Goal: Task Accomplishment & Management: Complete application form

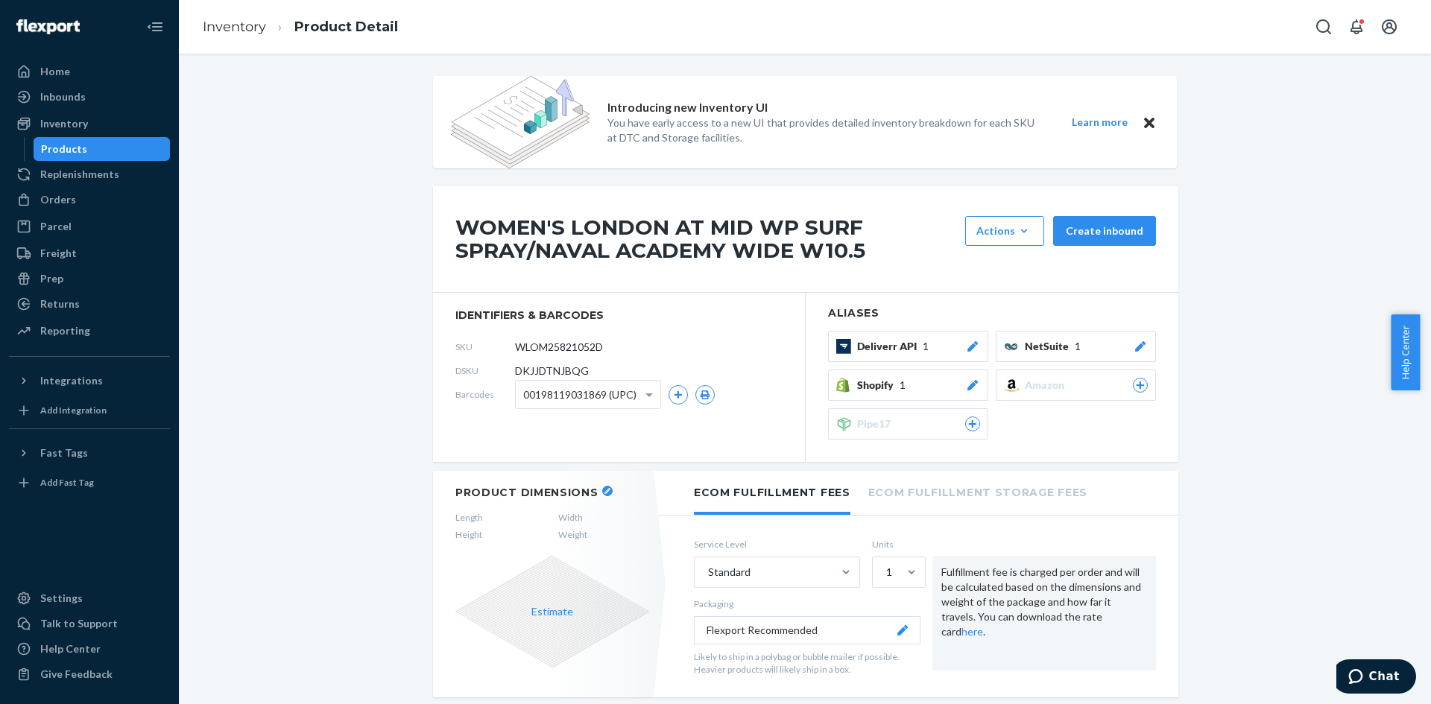
scroll to position [969, 0]
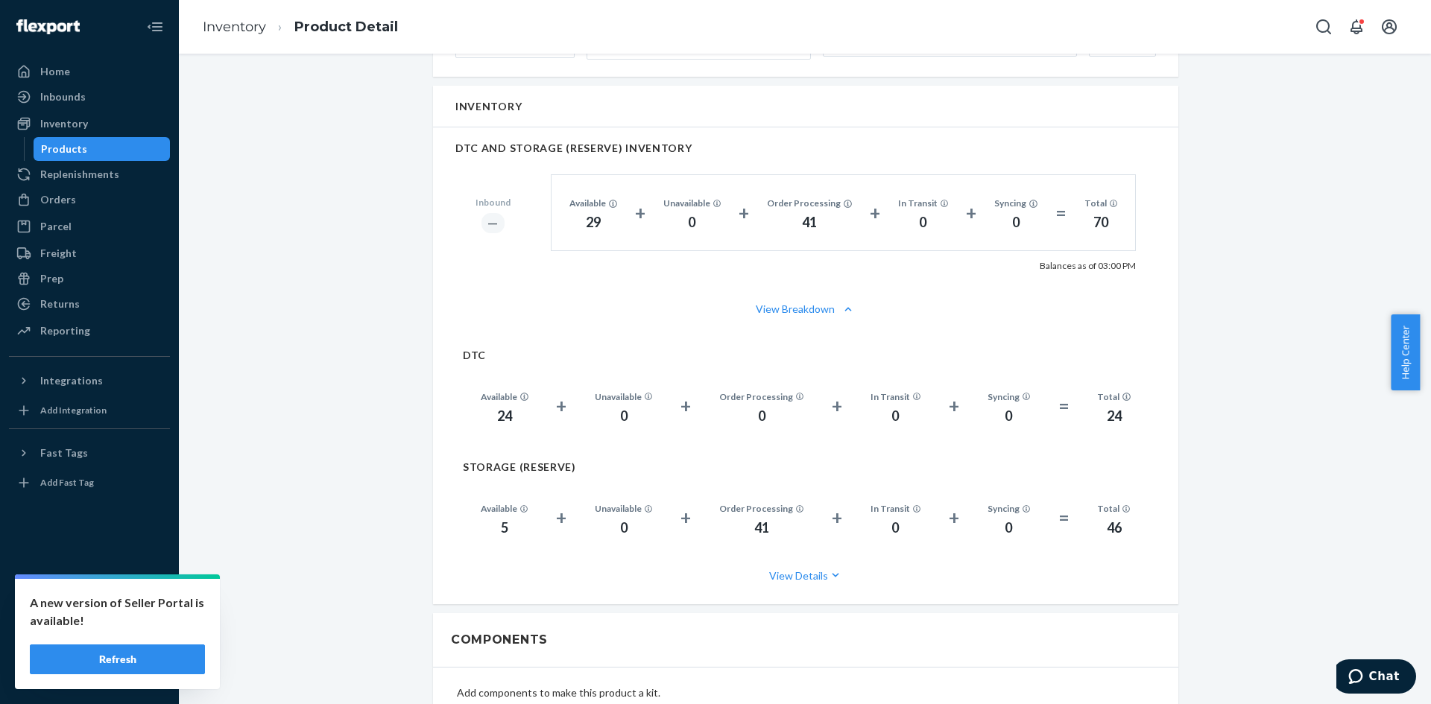
drag, startPoint x: 65, startPoint y: 198, endPoint x: 125, endPoint y: 171, distance: 66.4
click at [65, 198] on div "Orders" at bounding box center [58, 199] width 36 height 15
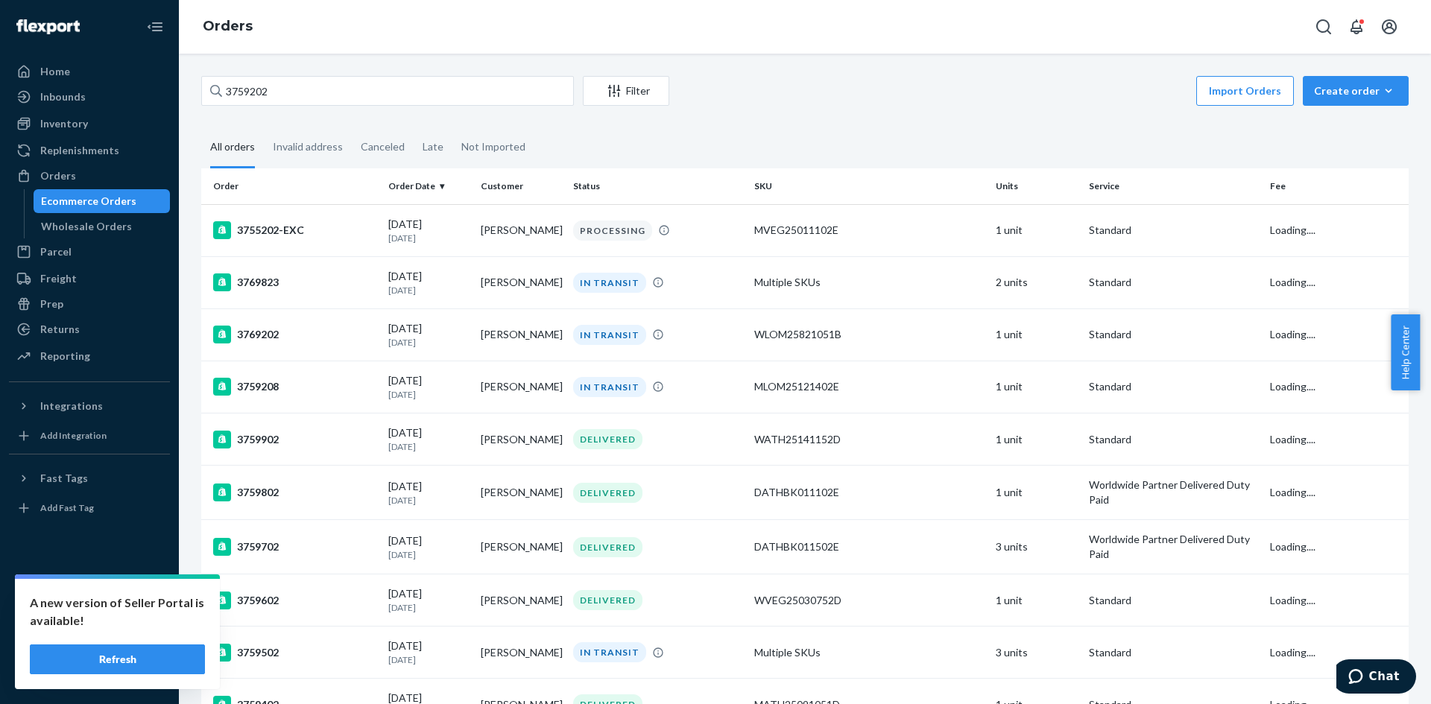
click at [177, 663] on button "Refresh" at bounding box center [117, 660] width 175 height 30
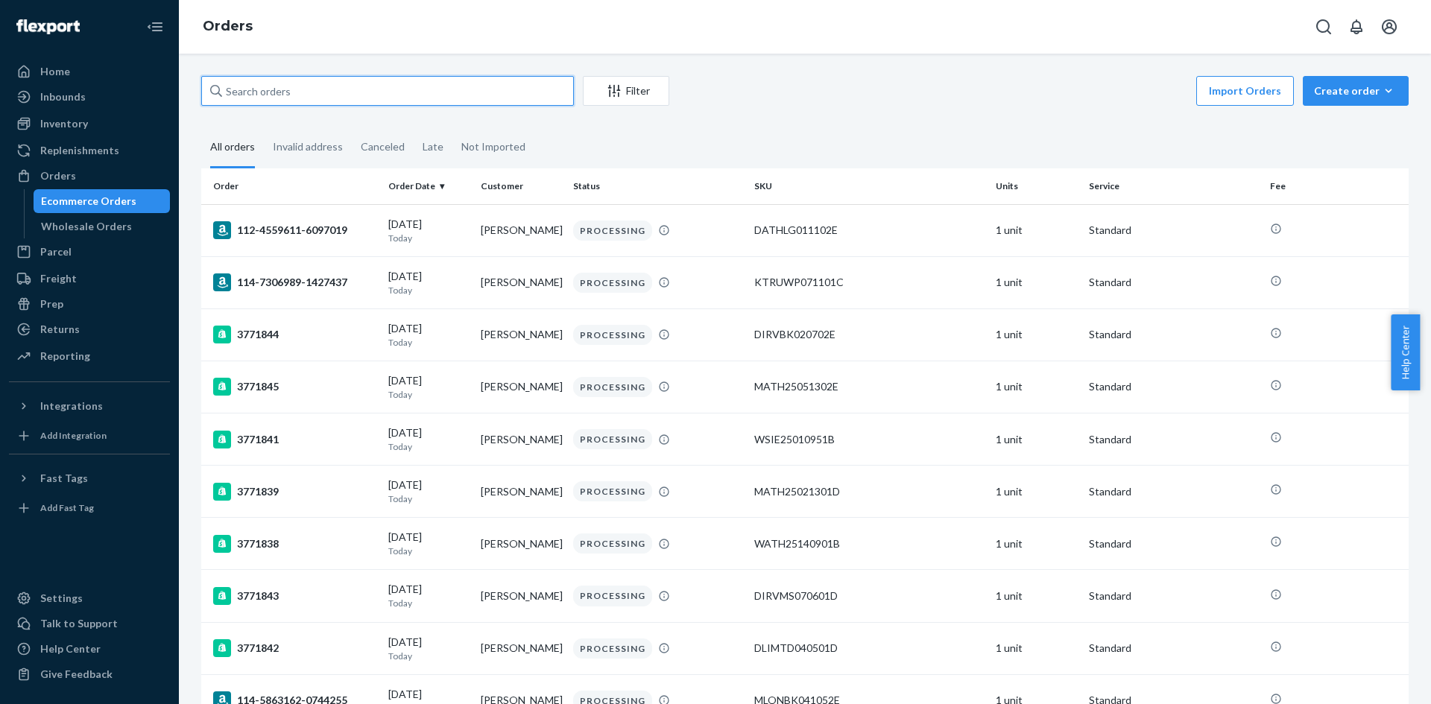
click at [274, 95] on input "text" at bounding box center [387, 91] width 373 height 30
paste input "113-4345346-2814663"
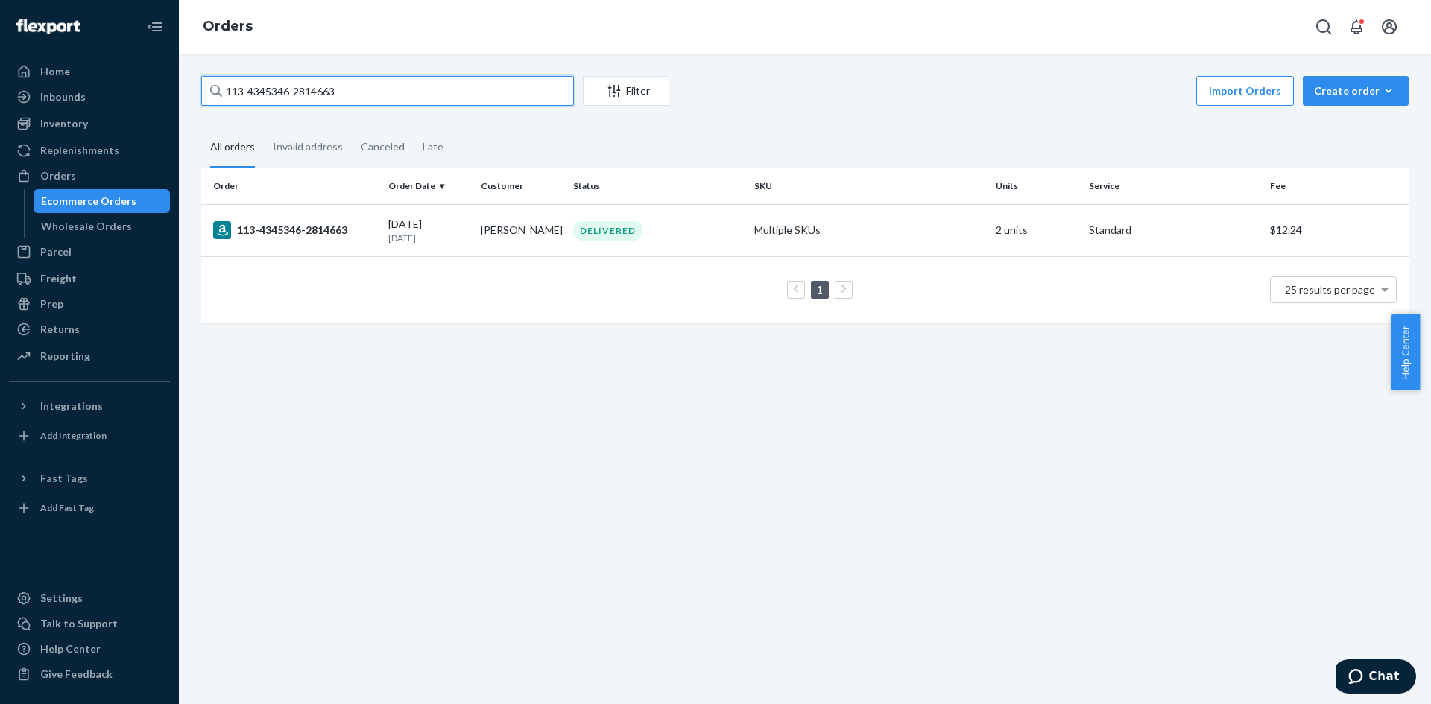
type input "113-4345346-2814663"
click at [372, 249] on td "113-4345346-2814663" at bounding box center [291, 230] width 181 height 52
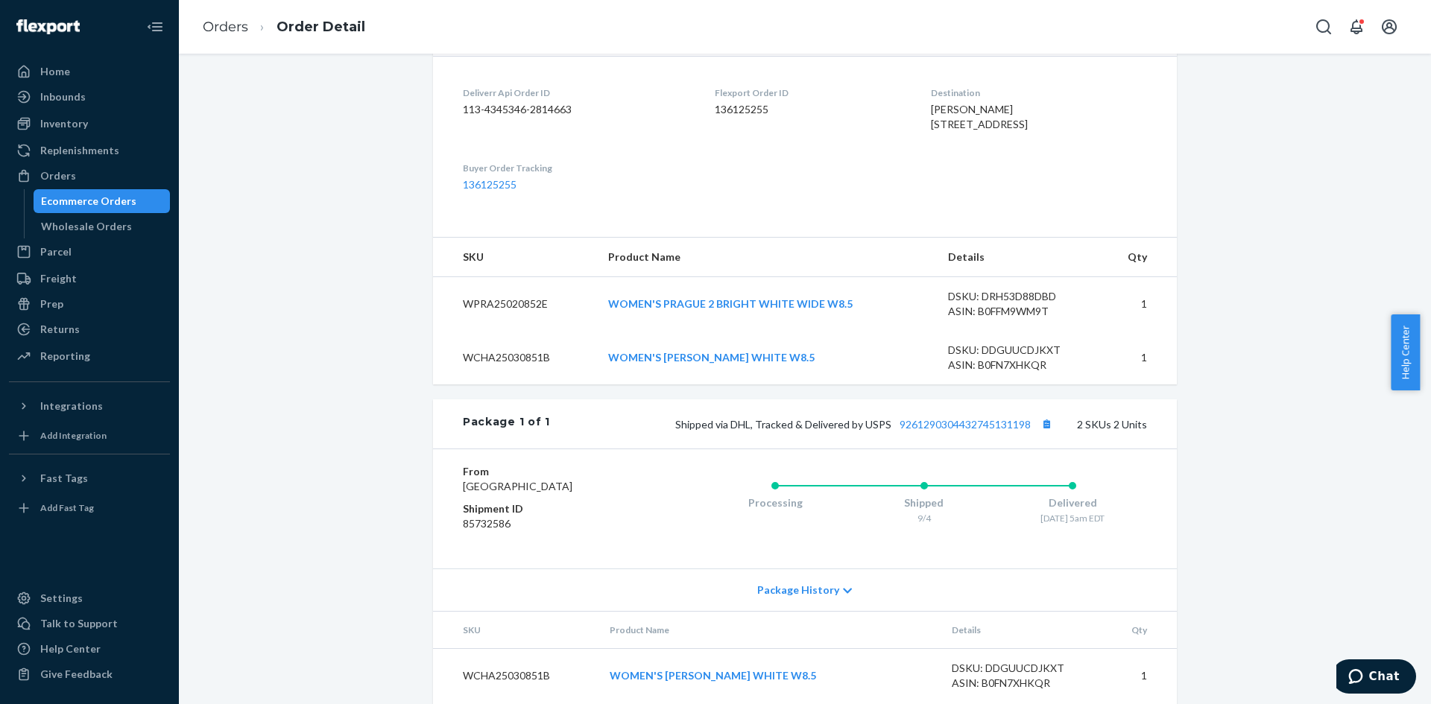
scroll to position [475, 0]
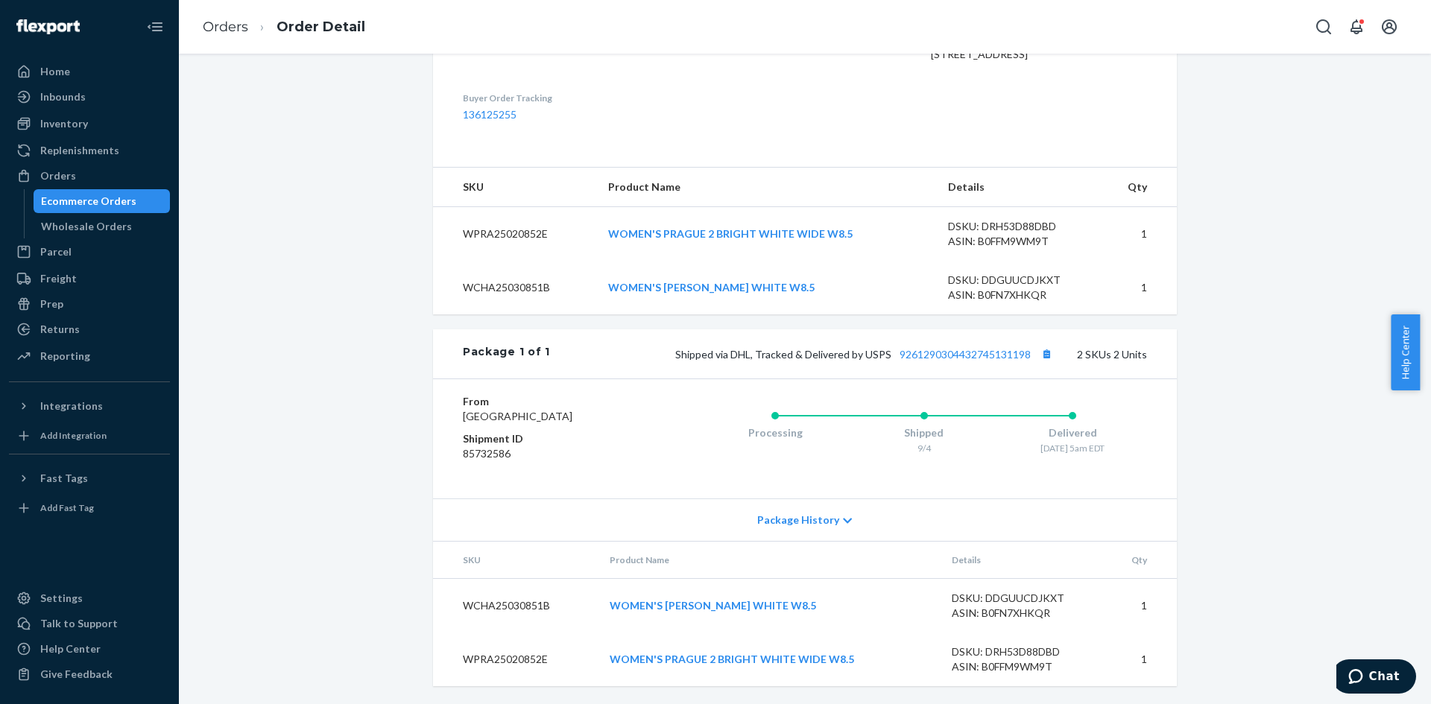
click at [131, 175] on div "Orders" at bounding box center [89, 175] width 158 height 21
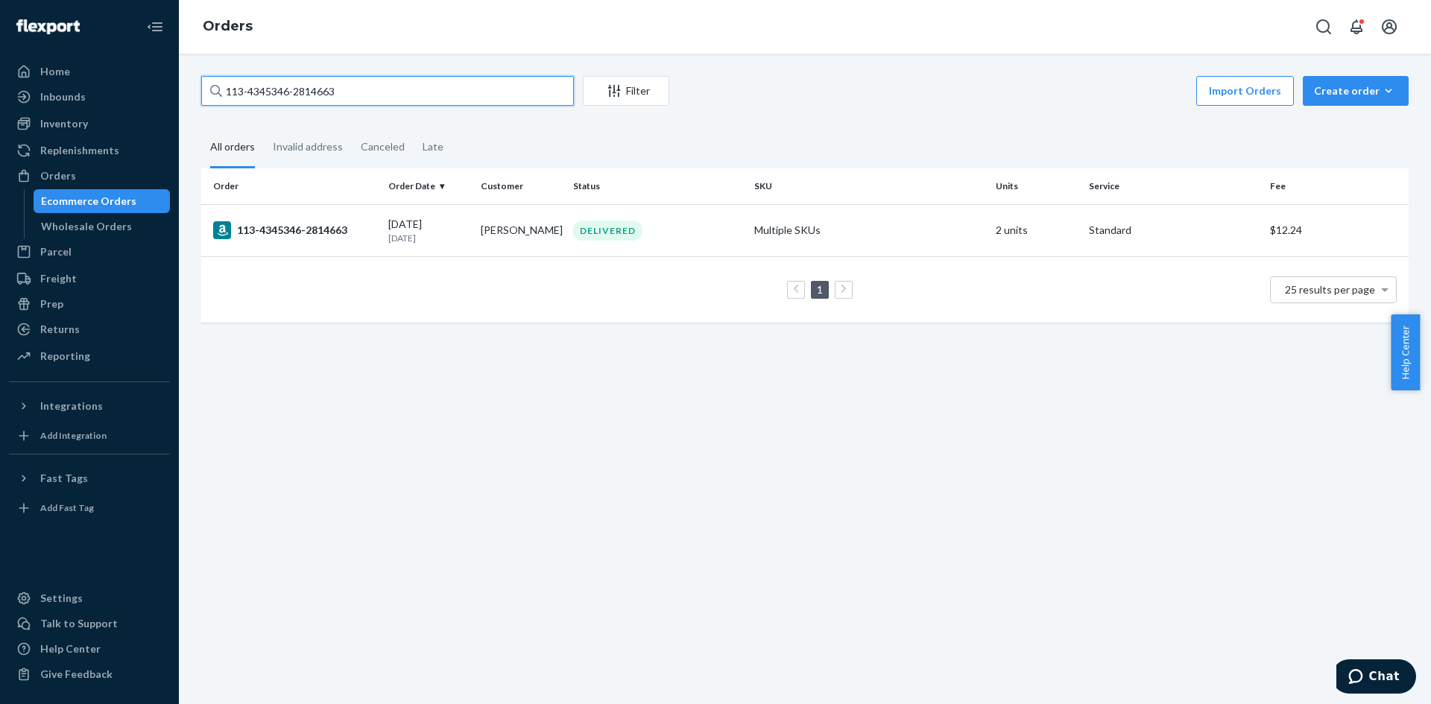
drag, startPoint x: 375, startPoint y: 95, endPoint x: 124, endPoint y: 95, distance: 251.1
click at [124, 95] on div "Home Inbounds Shipping Plans Problems Inventory Products Replenishments Orders …" at bounding box center [715, 352] width 1431 height 704
paste input "3771890"
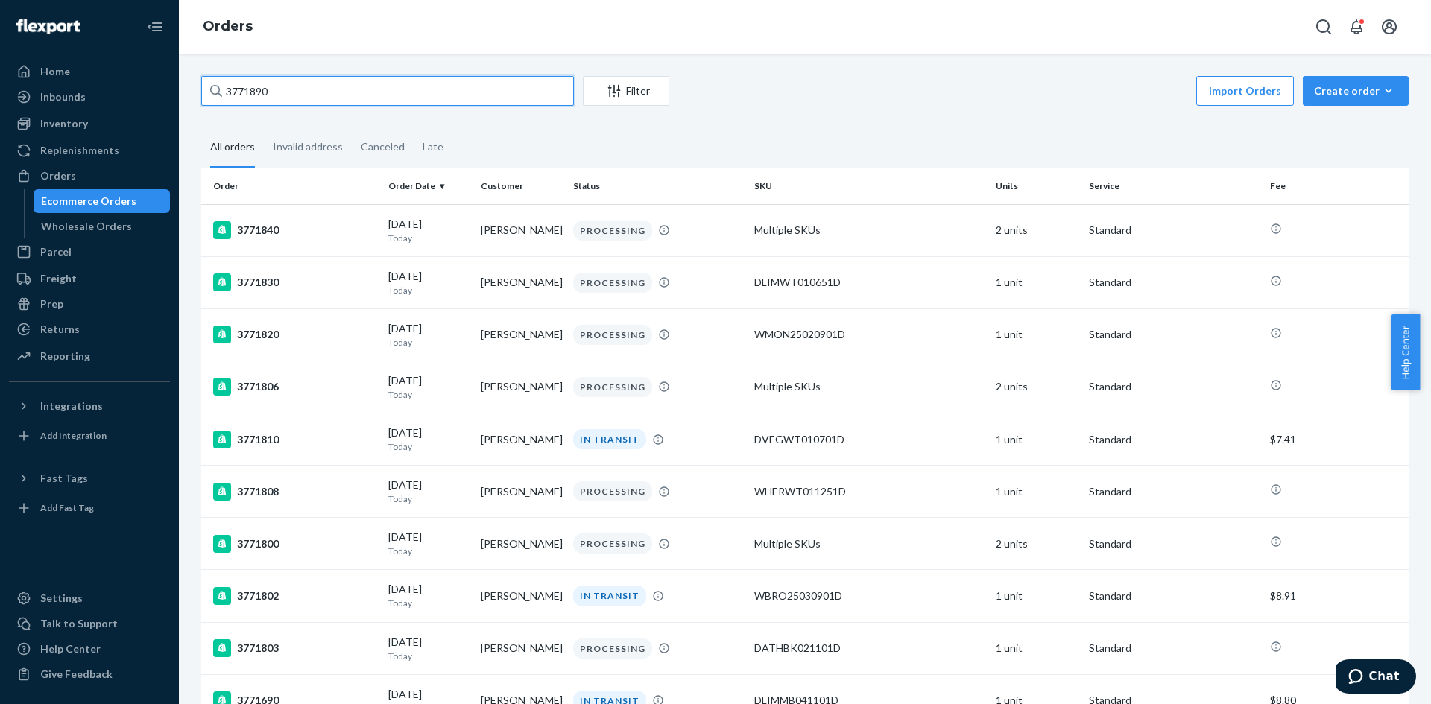
drag, startPoint x: 323, startPoint y: 99, endPoint x: 195, endPoint y: 80, distance: 129.5
click at [161, 85] on div "Home Inbounds Shipping Plans Problems Inventory Products Replenishments Orders …" at bounding box center [715, 352] width 1431 height 704
paste input "Daniel Battisti"
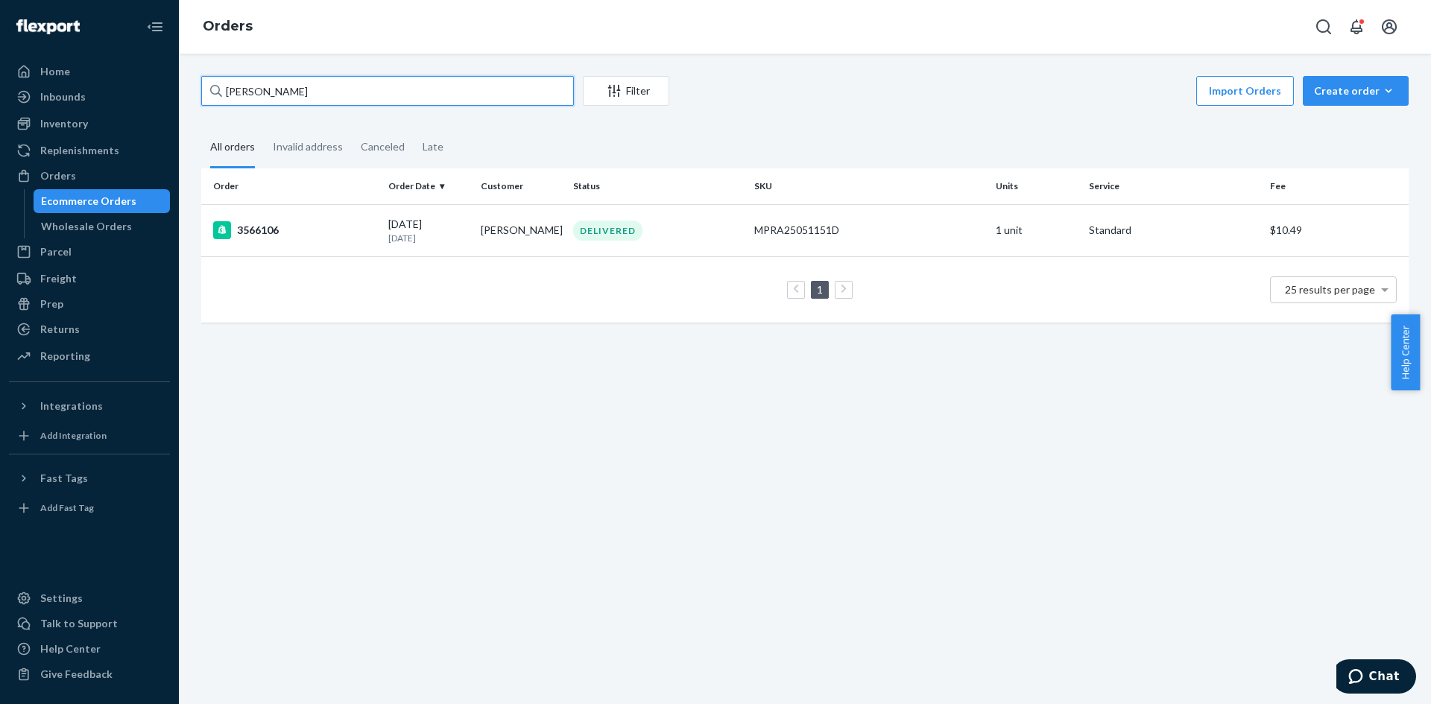
drag, startPoint x: 309, startPoint y: 90, endPoint x: 326, endPoint y: 116, distance: 30.8
click at [116, 85] on div "Home Inbounds Shipping Plans Problems Inventory Products Replenishments Orders …" at bounding box center [715, 352] width 1431 height 704
paste input "3758291"
type input "3758291"
click at [355, 235] on div "3758291" at bounding box center [294, 230] width 163 height 18
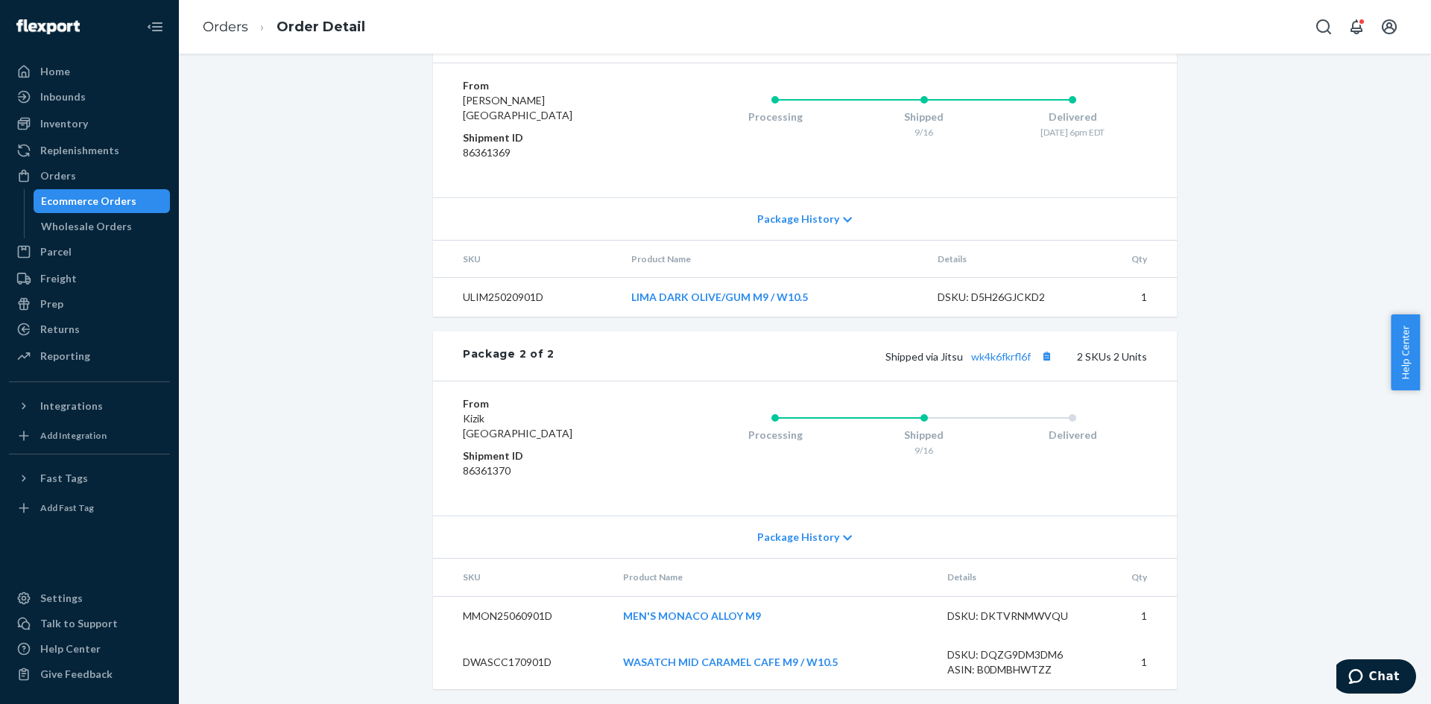
scroll to position [803, 0]
click at [1011, 353] on link "wk4k6fkrfl6f" at bounding box center [1001, 353] width 60 height 13
drag, startPoint x: 70, startPoint y: 177, endPoint x: 124, endPoint y: 129, distance: 71.8
click at [70, 177] on div "Orders" at bounding box center [58, 175] width 36 height 15
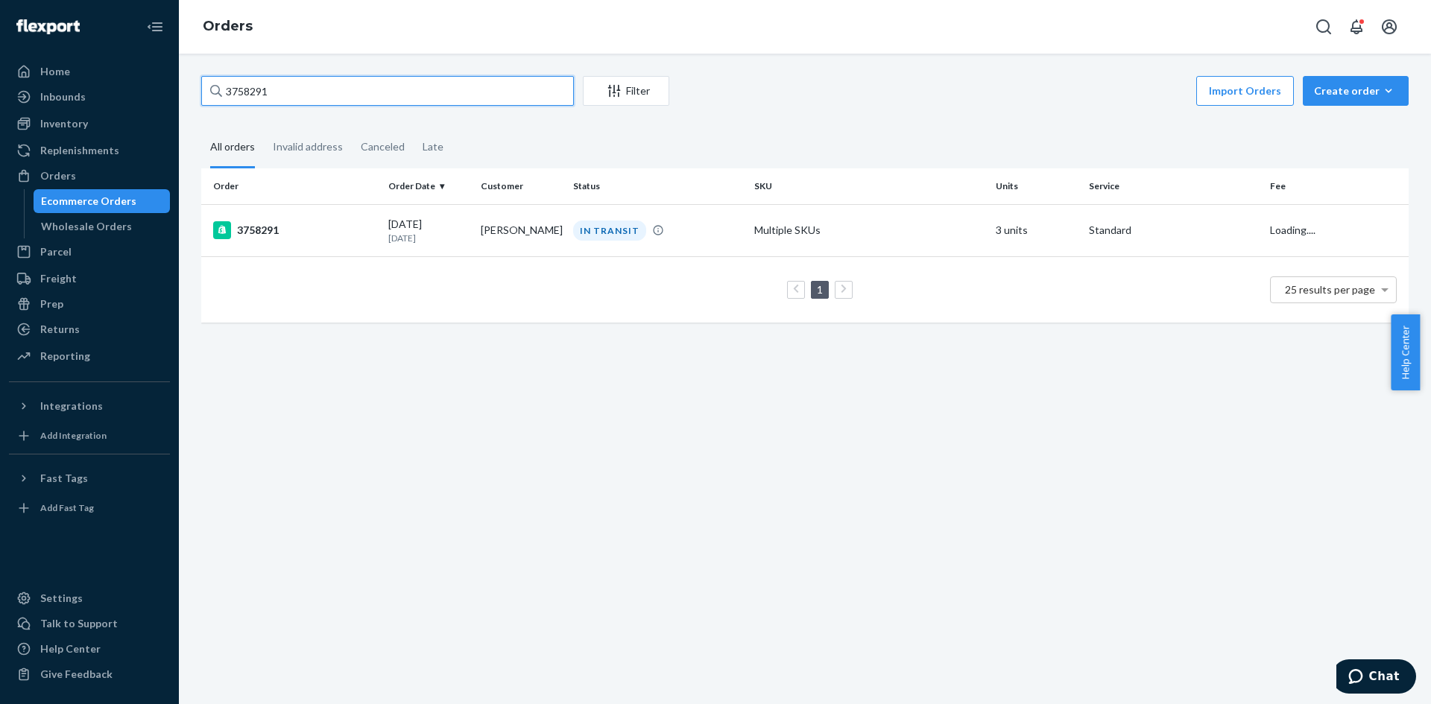
drag, startPoint x: 305, startPoint y: 86, endPoint x: 33, endPoint y: 85, distance: 272.0
click at [33, 85] on div "Home Inbounds Shipping Plans Problems Inventory Products Replenishments Orders …" at bounding box center [715, 352] width 1431 height 704
paste input "71890"
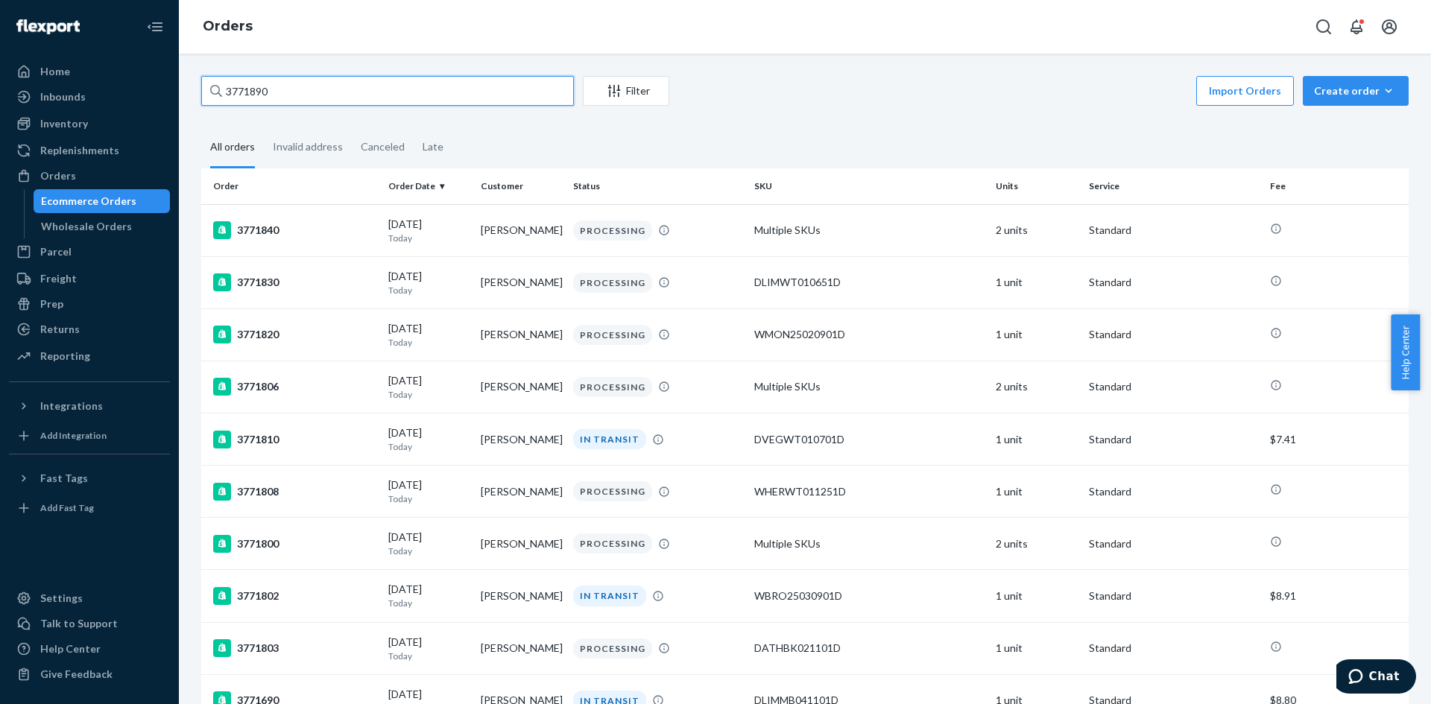
drag, startPoint x: 275, startPoint y: 91, endPoint x: 178, endPoint y: 98, distance: 97.1
click at [179, 98] on div "3771890 Filter Import Orders Create order Ecommerce order Removal order All ord…" at bounding box center [805, 379] width 1252 height 650
paste input "62475"
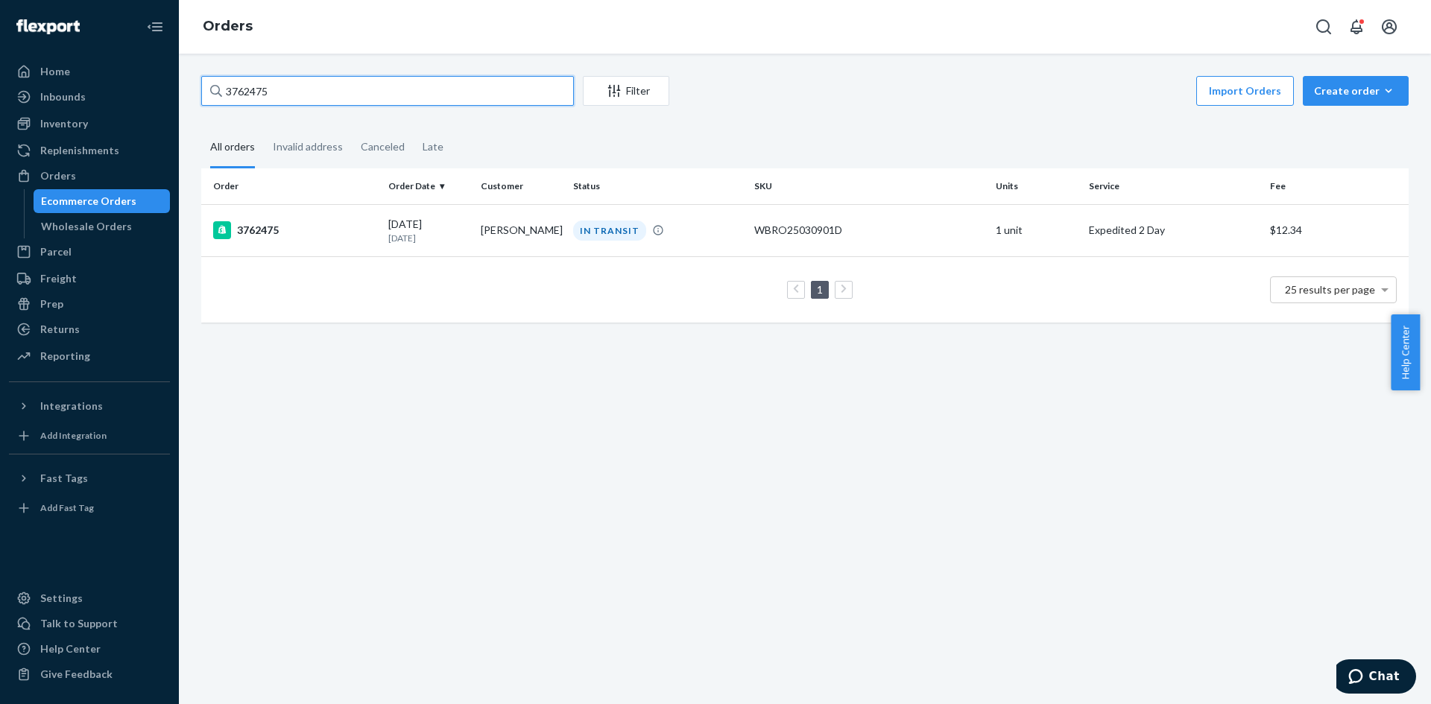
type input "3762475"
click at [359, 222] on div "3762475" at bounding box center [294, 230] width 163 height 18
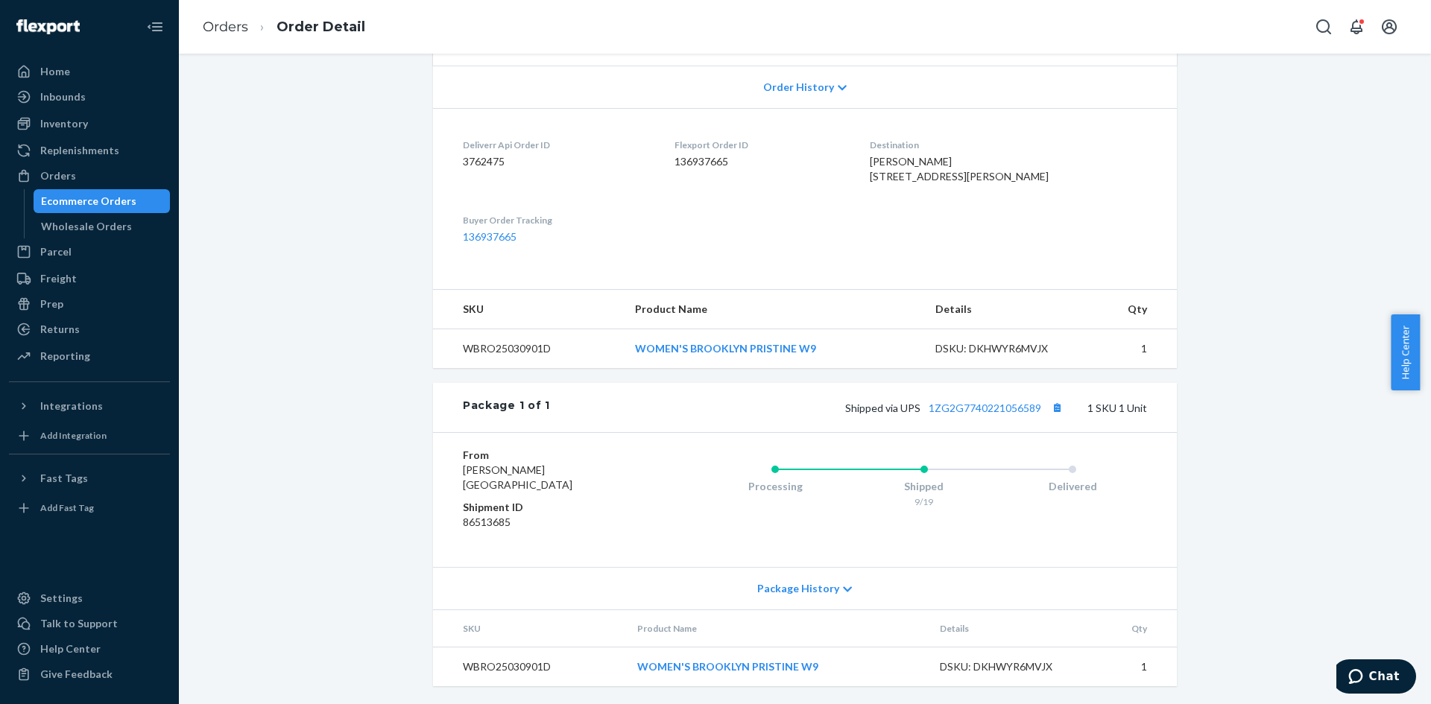
scroll to position [338, 0]
click at [961, 408] on link "1ZG2G7740221056589" at bounding box center [984, 408] width 113 height 13
click at [109, 181] on div "Orders" at bounding box center [89, 175] width 158 height 21
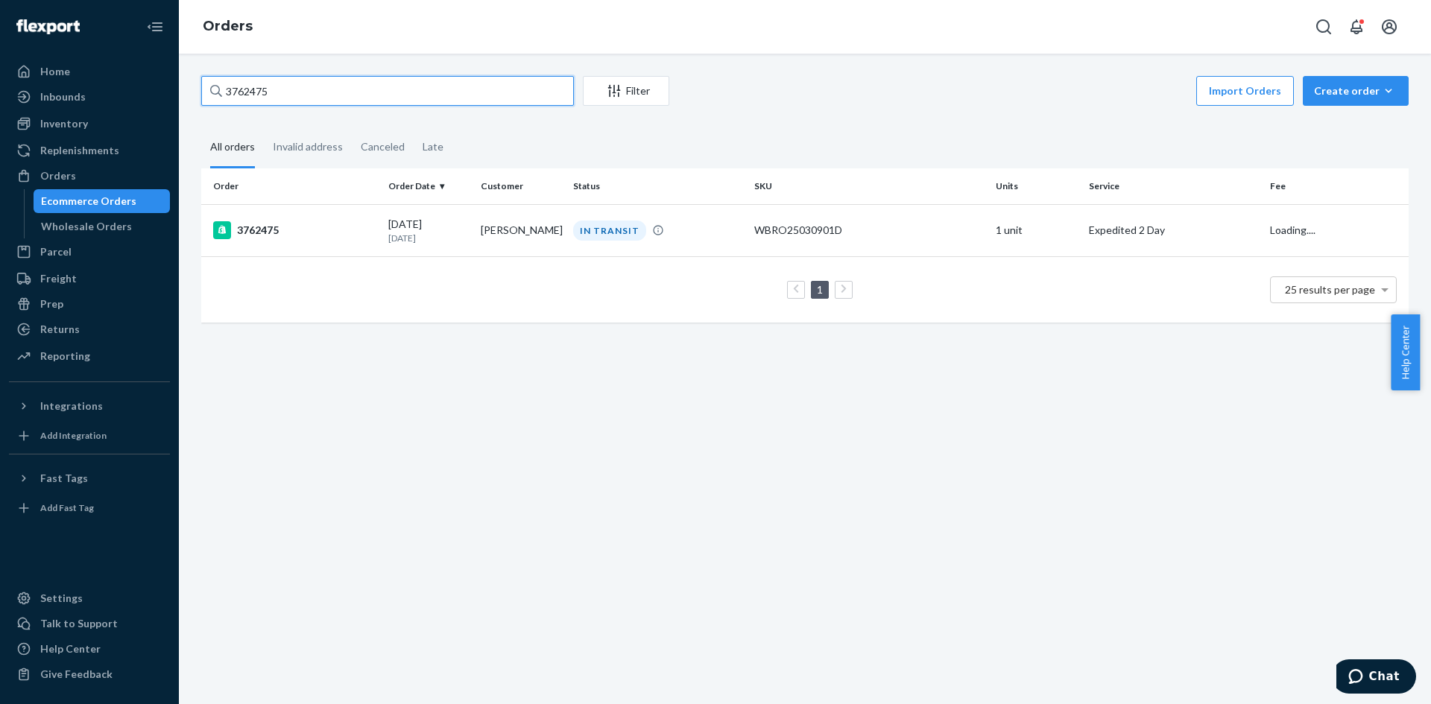
drag, startPoint x: 273, startPoint y: 96, endPoint x: 171, endPoint y: 96, distance: 101.3
click at [171, 96] on div "Home Inbounds Shipping Plans Problems Inventory Products Replenishments Orders …" at bounding box center [715, 352] width 1431 height 704
paste input "71689"
type input "3771689"
click at [337, 231] on div "3771689" at bounding box center [294, 230] width 163 height 18
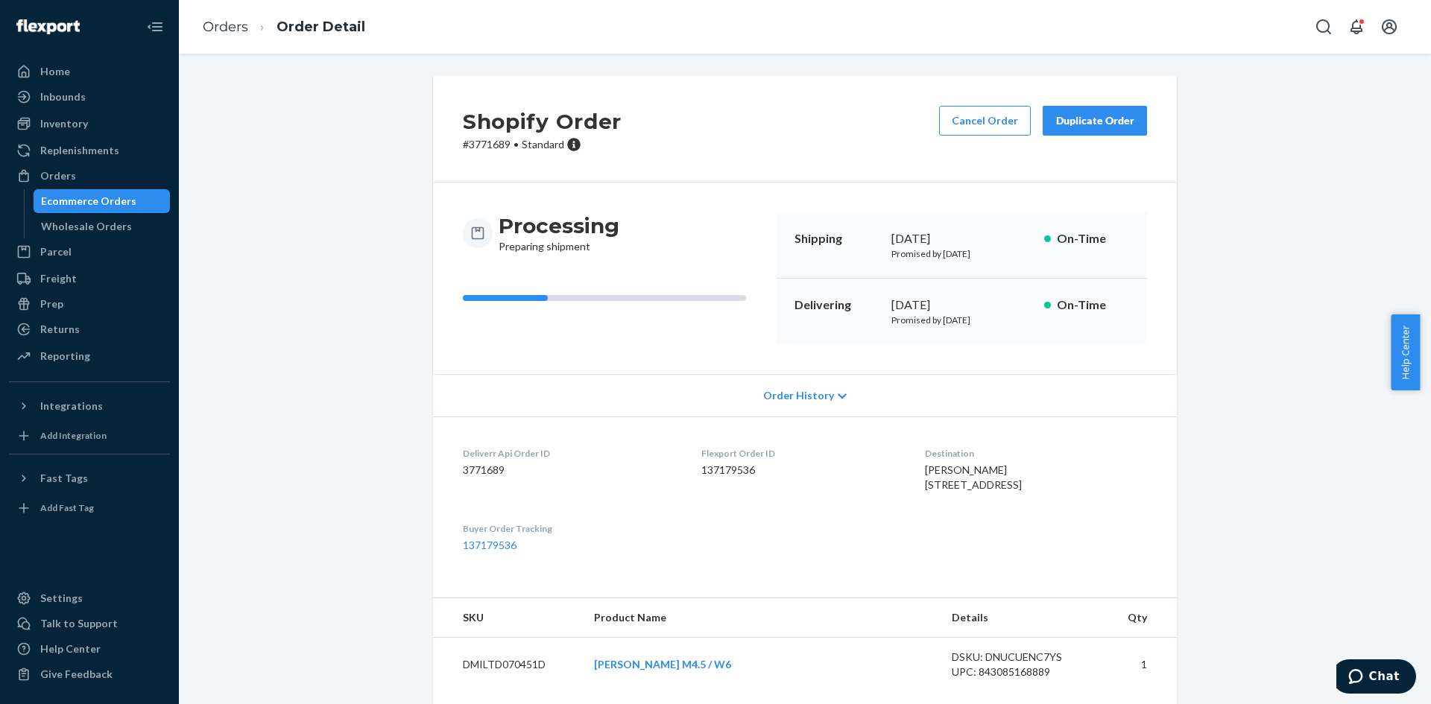
click at [972, 131] on button "Cancel Order" at bounding box center [985, 121] width 92 height 30
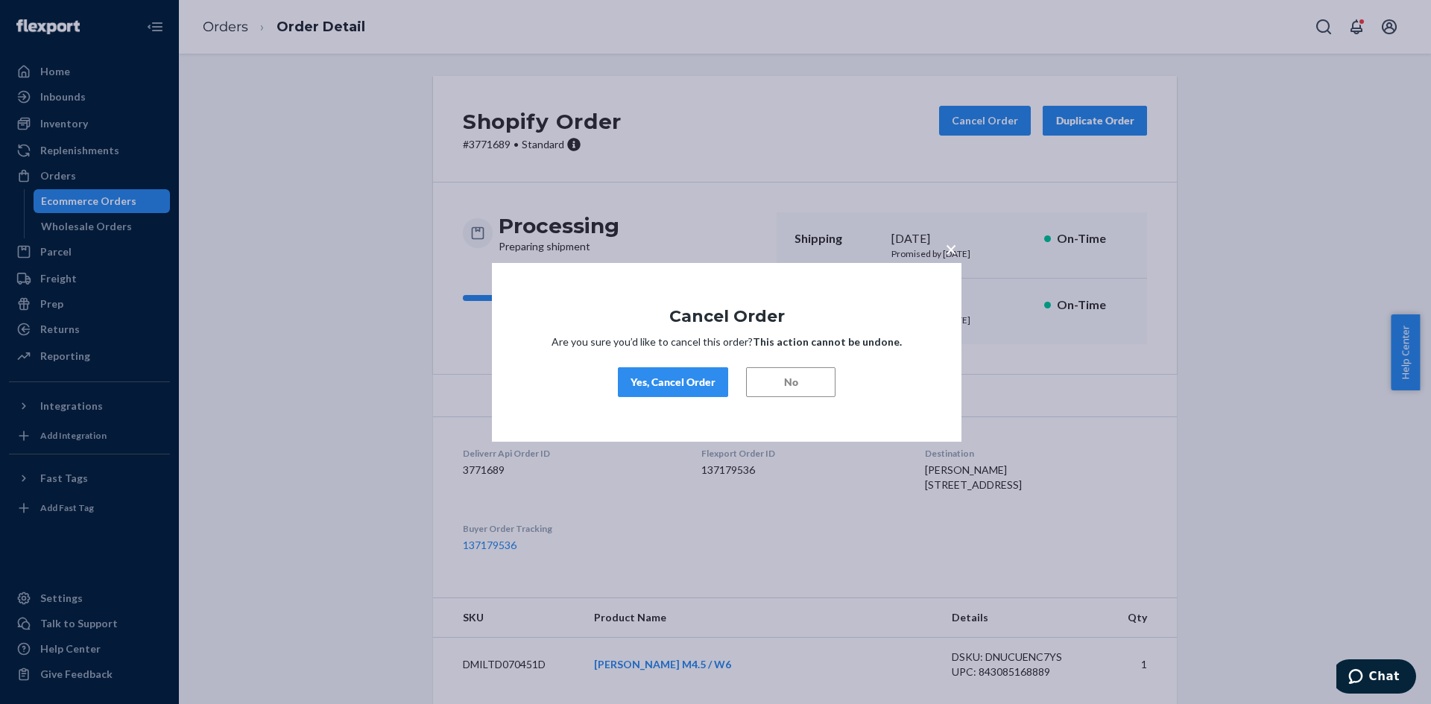
click at [704, 375] on div "Yes, Cancel Order" at bounding box center [672, 382] width 85 height 15
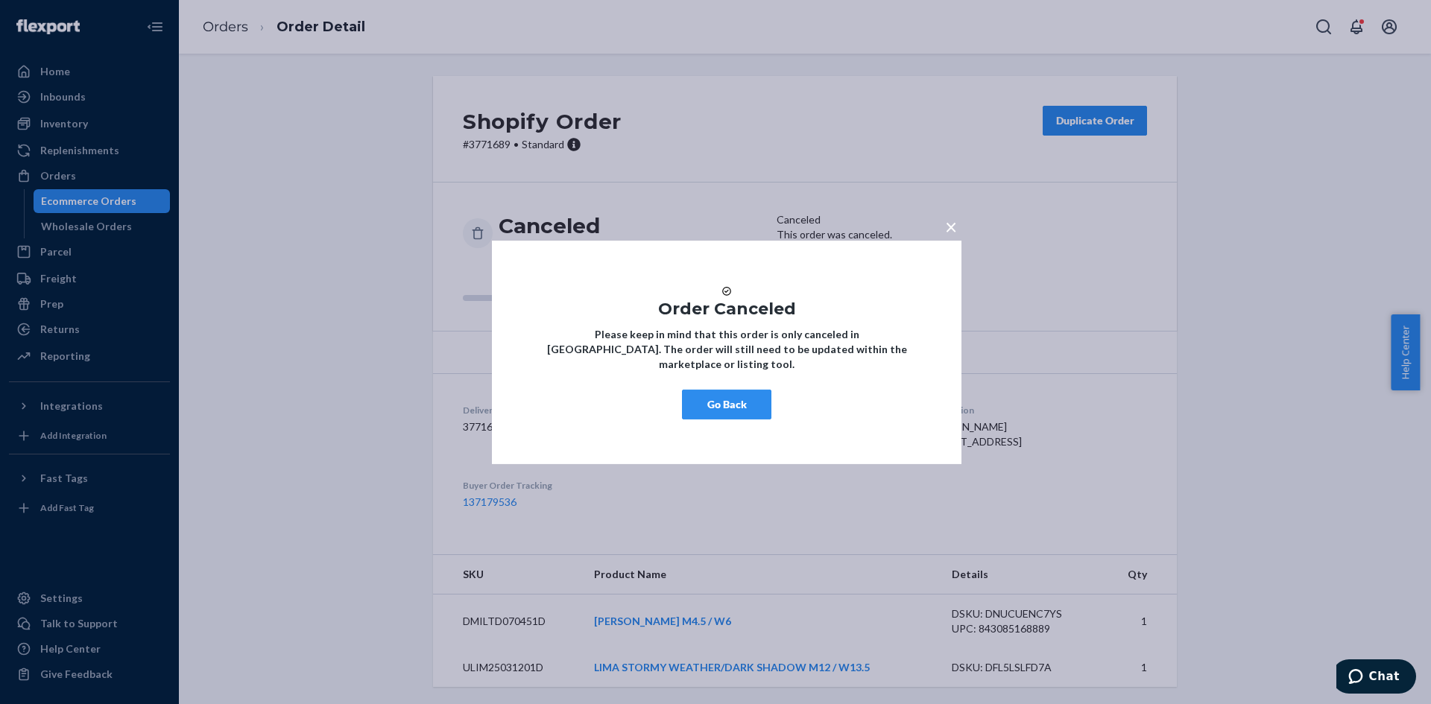
click at [948, 216] on span "×" at bounding box center [951, 225] width 12 height 25
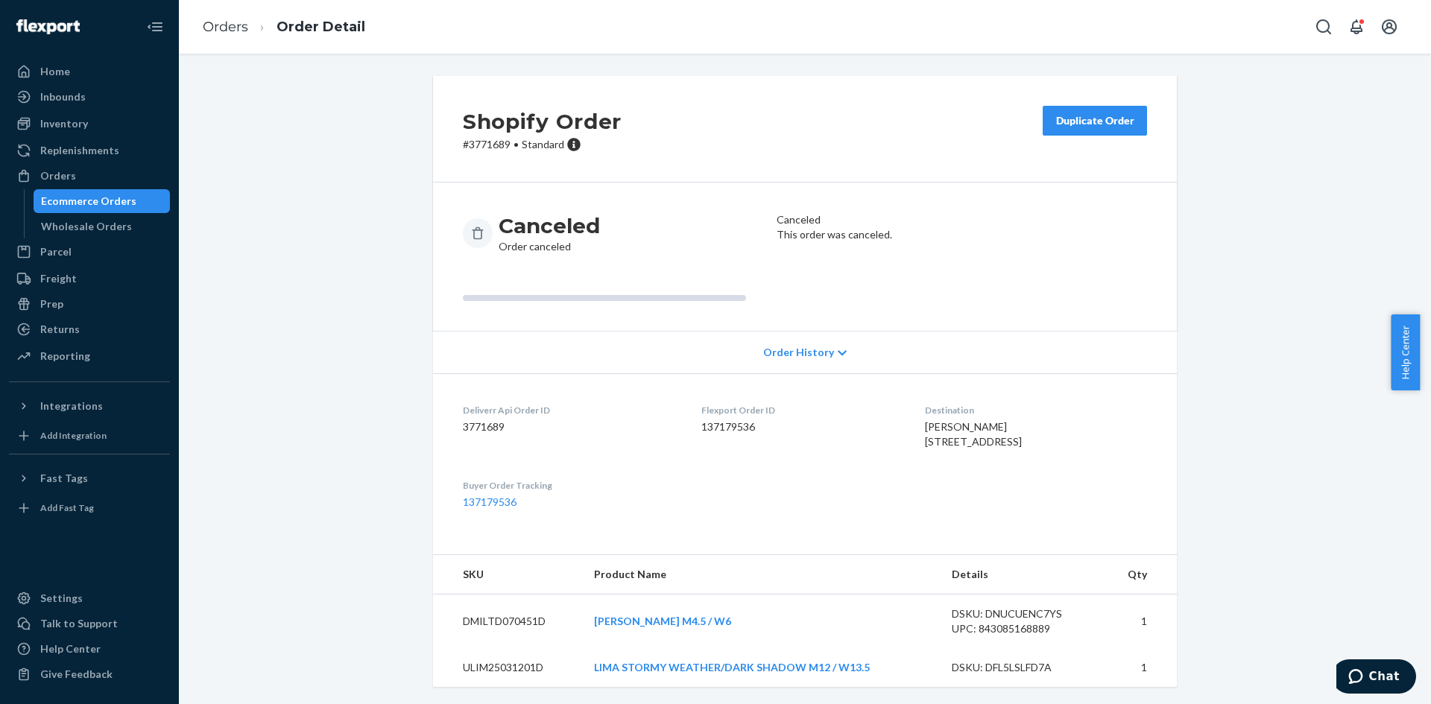
click at [103, 180] on div "Orders" at bounding box center [89, 175] width 158 height 21
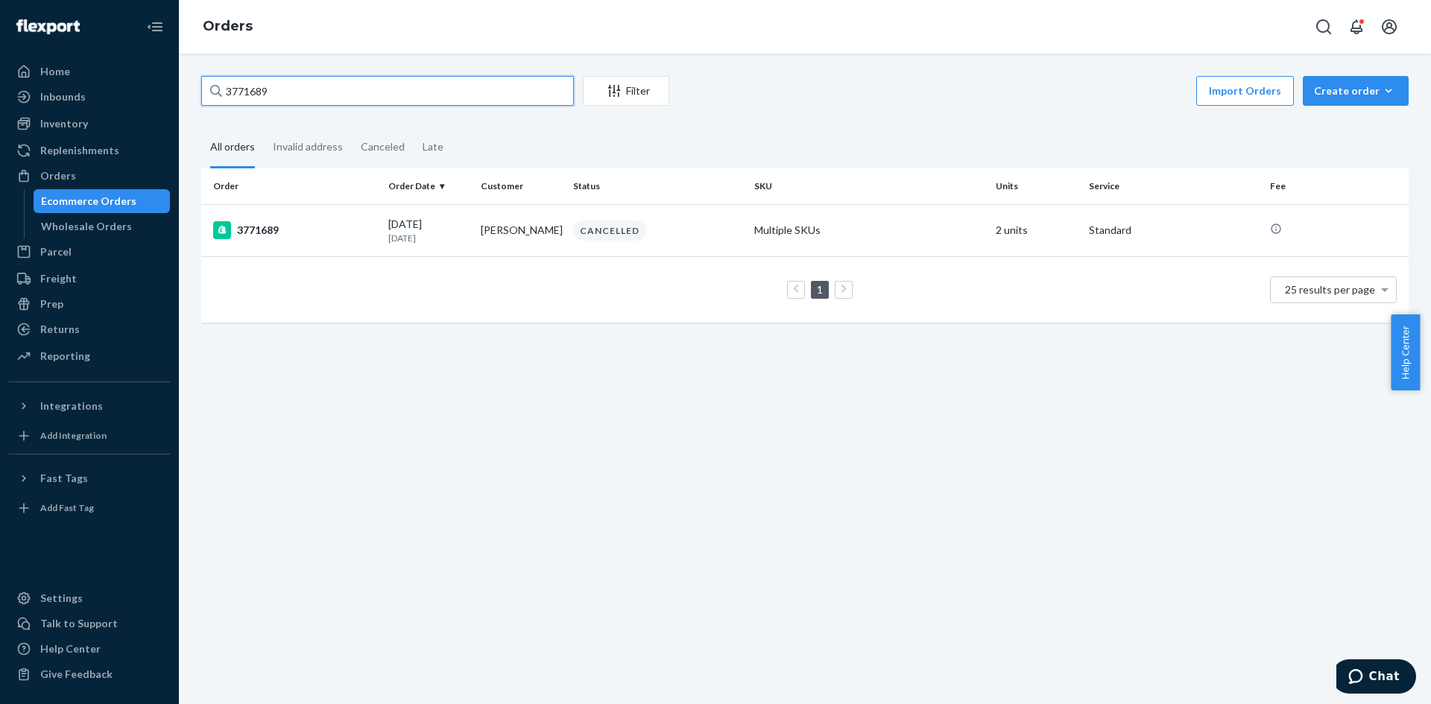
drag, startPoint x: 349, startPoint y: 87, endPoint x: 74, endPoint y: 78, distance: 275.8
click at [74, 78] on div "Home Inbounds Shipping Plans Problems Inventory Products Replenishments Orders …" at bounding box center [715, 352] width 1431 height 704
paste input "890"
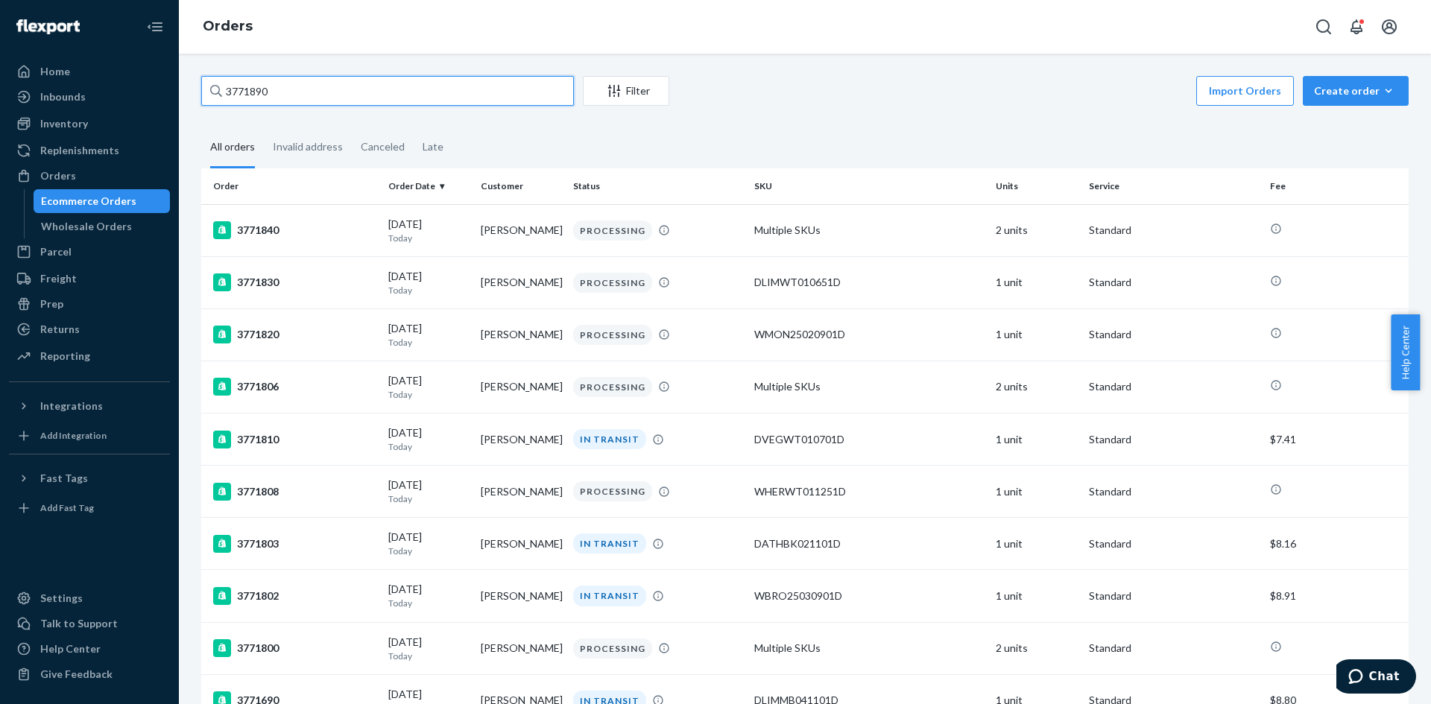
drag, startPoint x: 296, startPoint y: 95, endPoint x: 125, endPoint y: 93, distance: 170.6
click at [127, 93] on div "Home Inbounds Shipping Plans Problems Inventory Products Replenishments Orders …" at bounding box center [715, 352] width 1431 height 704
paste input "065"
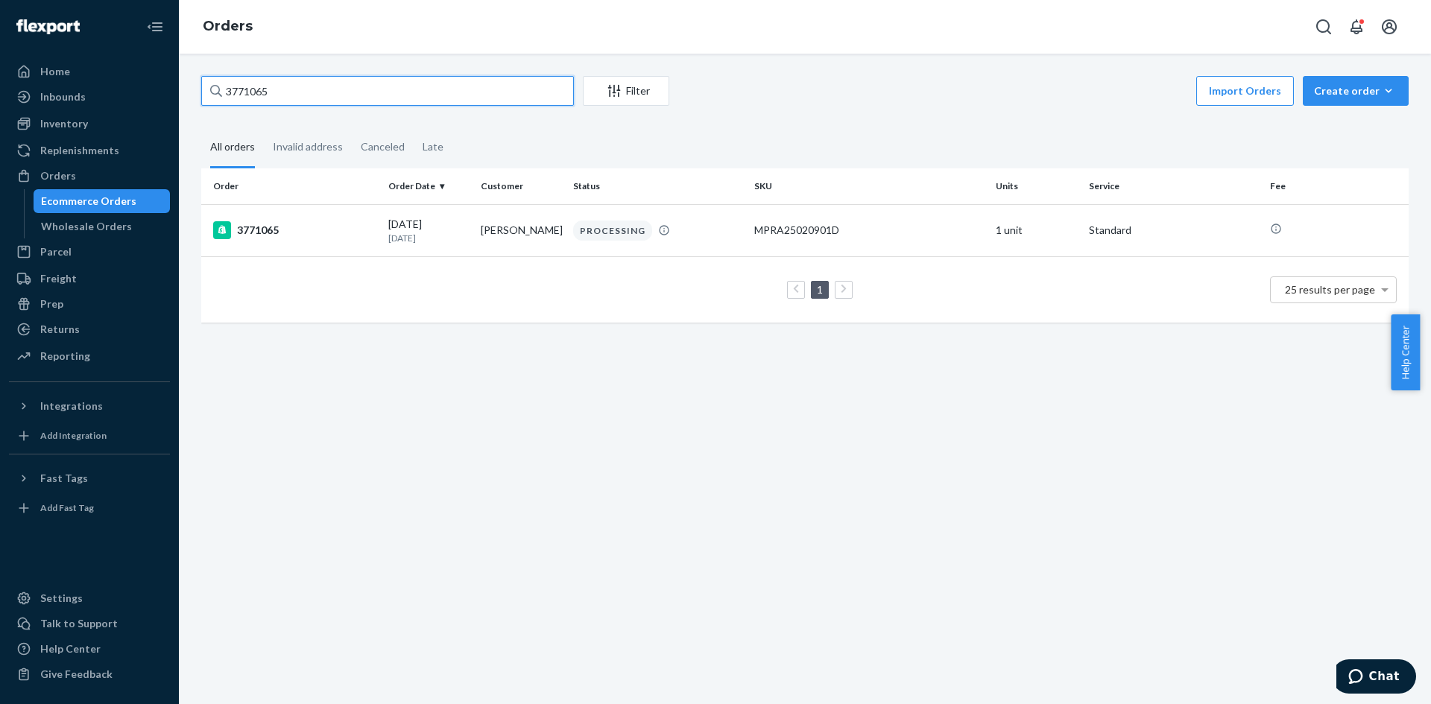
type input "3771065"
click at [344, 224] on div "3771065" at bounding box center [294, 230] width 163 height 18
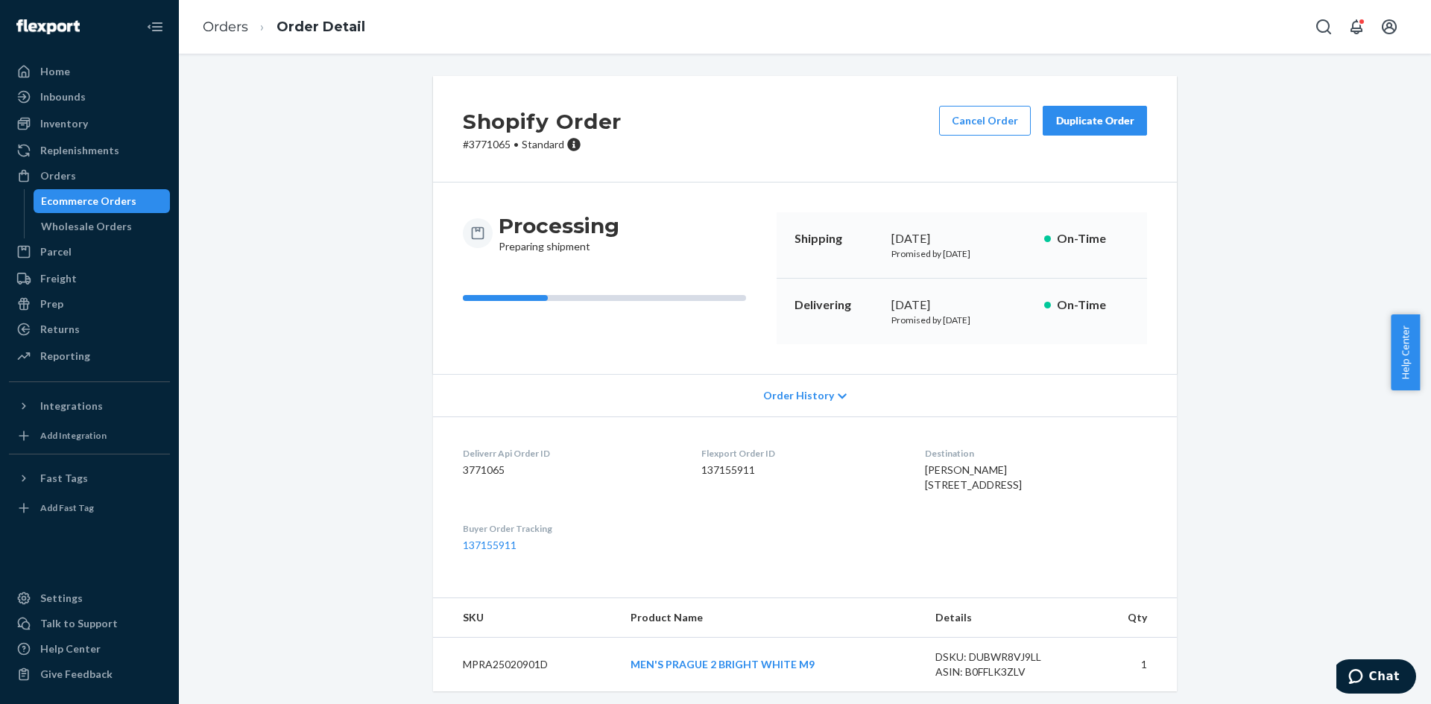
click at [990, 118] on button "Cancel Order" at bounding box center [985, 121] width 92 height 30
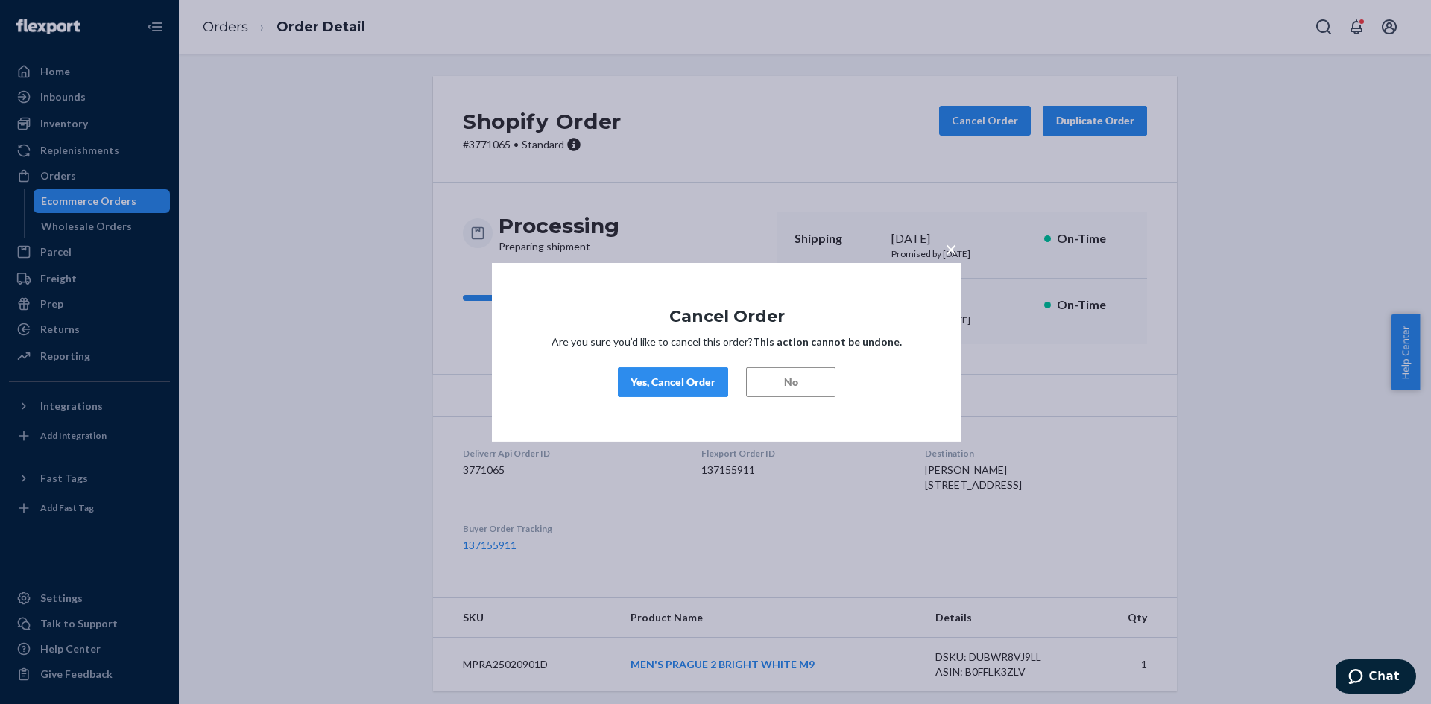
click at [688, 386] on div "Yes, Cancel Order" at bounding box center [672, 382] width 85 height 15
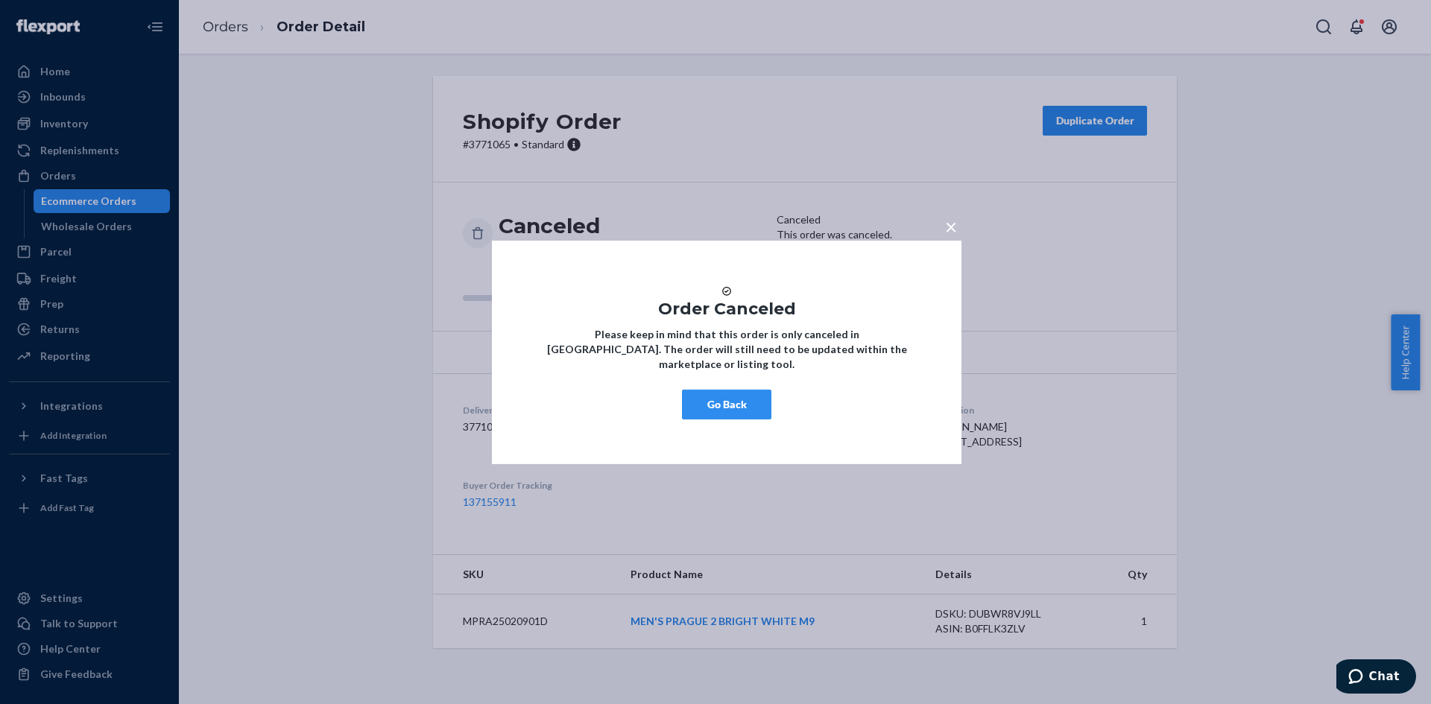
click at [125, 181] on div "× Order Canceled Please keep in mind that this order is only canceled in Flexpo…" at bounding box center [715, 352] width 1431 height 704
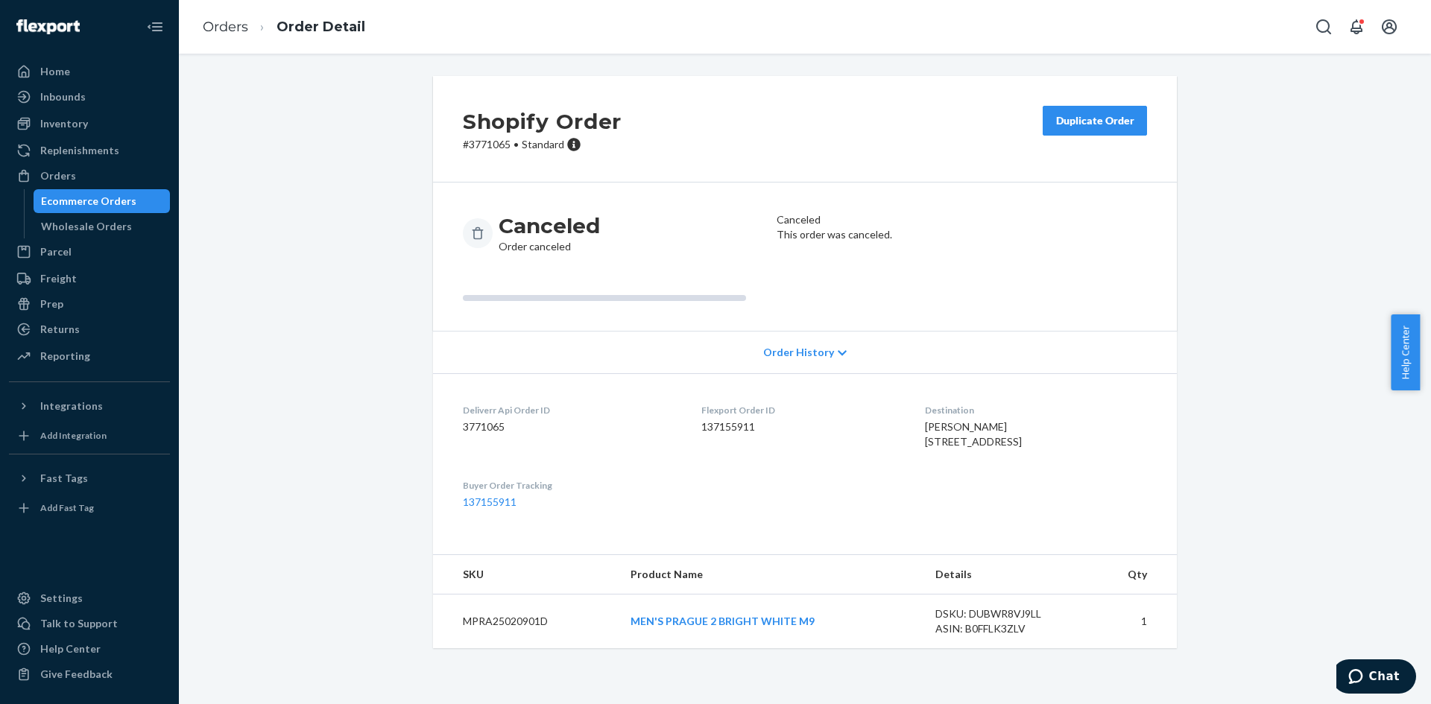
click at [90, 177] on div "Orders" at bounding box center [89, 175] width 158 height 21
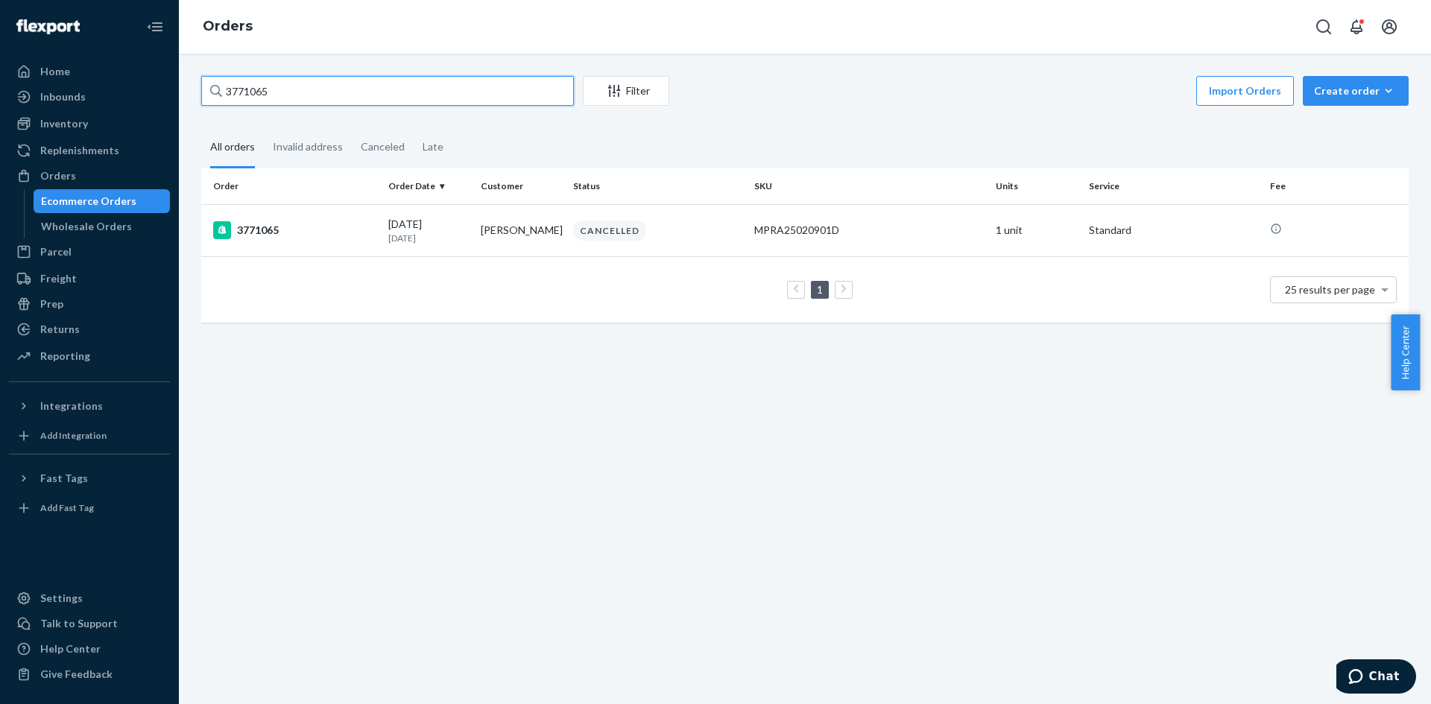
drag, startPoint x: 300, startPoint y: 90, endPoint x: 216, endPoint y: 86, distance: 83.5
click at [143, 90] on div "Home Inbounds Shipping Plans Problems Inventory Products Replenishments Orders …" at bounding box center [715, 352] width 1431 height 704
paste input "890"
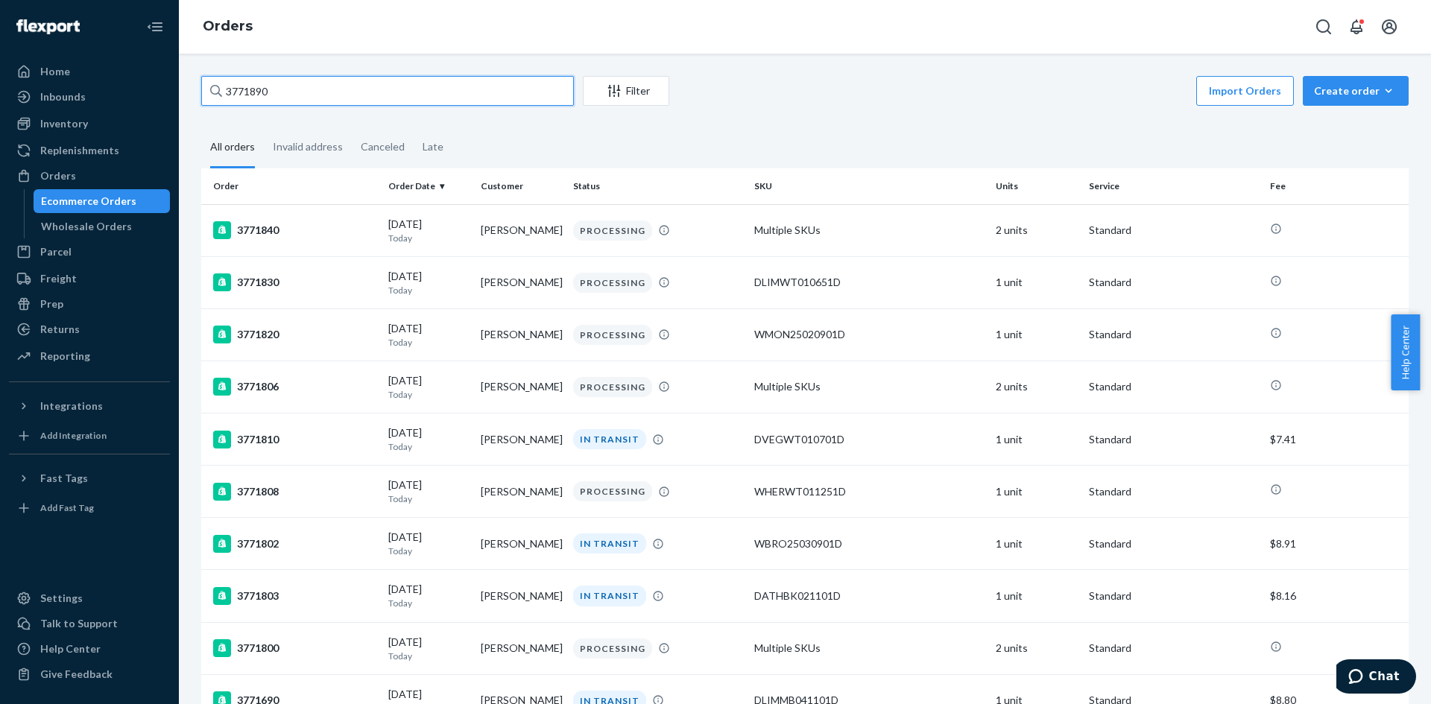
type input "3771890"
click at [255, 88] on input "3771890" at bounding box center [387, 91] width 373 height 30
click at [1347, 91] on div "Create order" at bounding box center [1355, 90] width 83 height 15
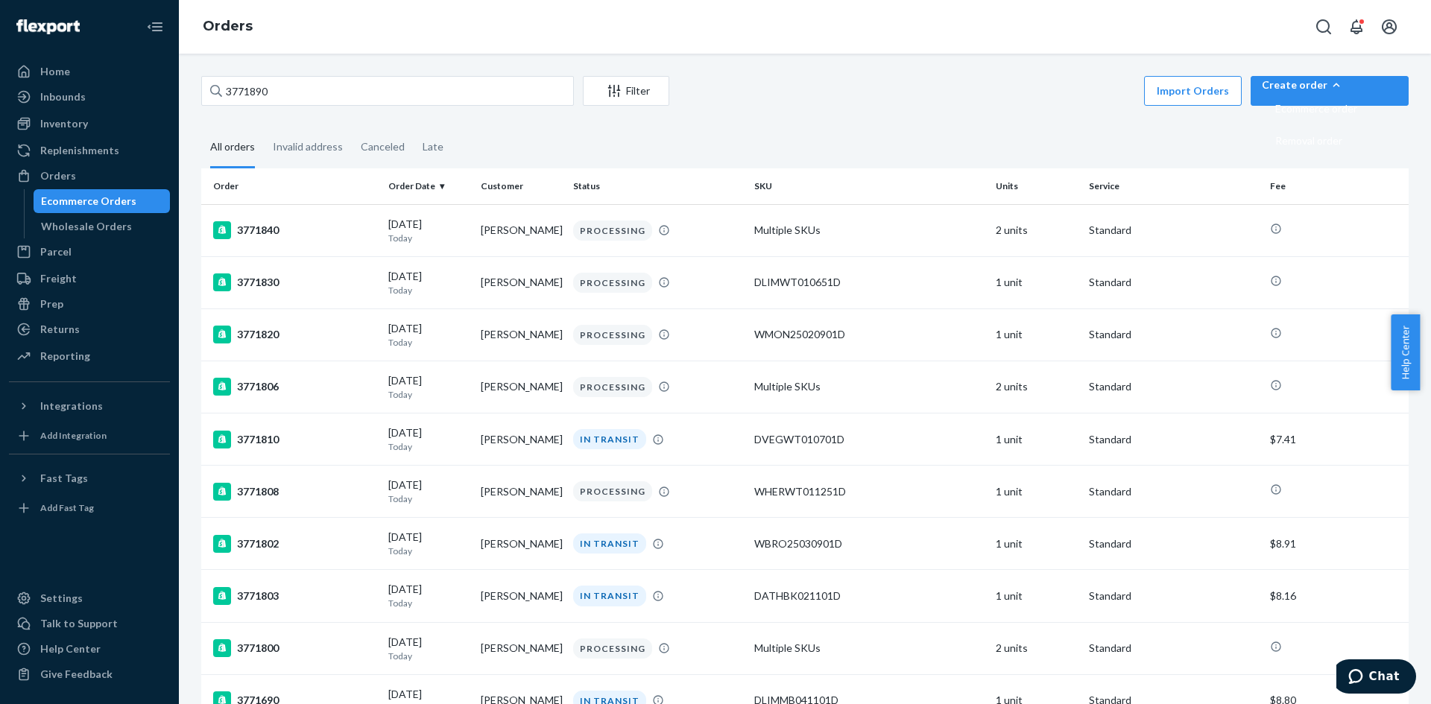
click at [1351, 114] on span "Ecommerce order" at bounding box center [1316, 109] width 82 height 10
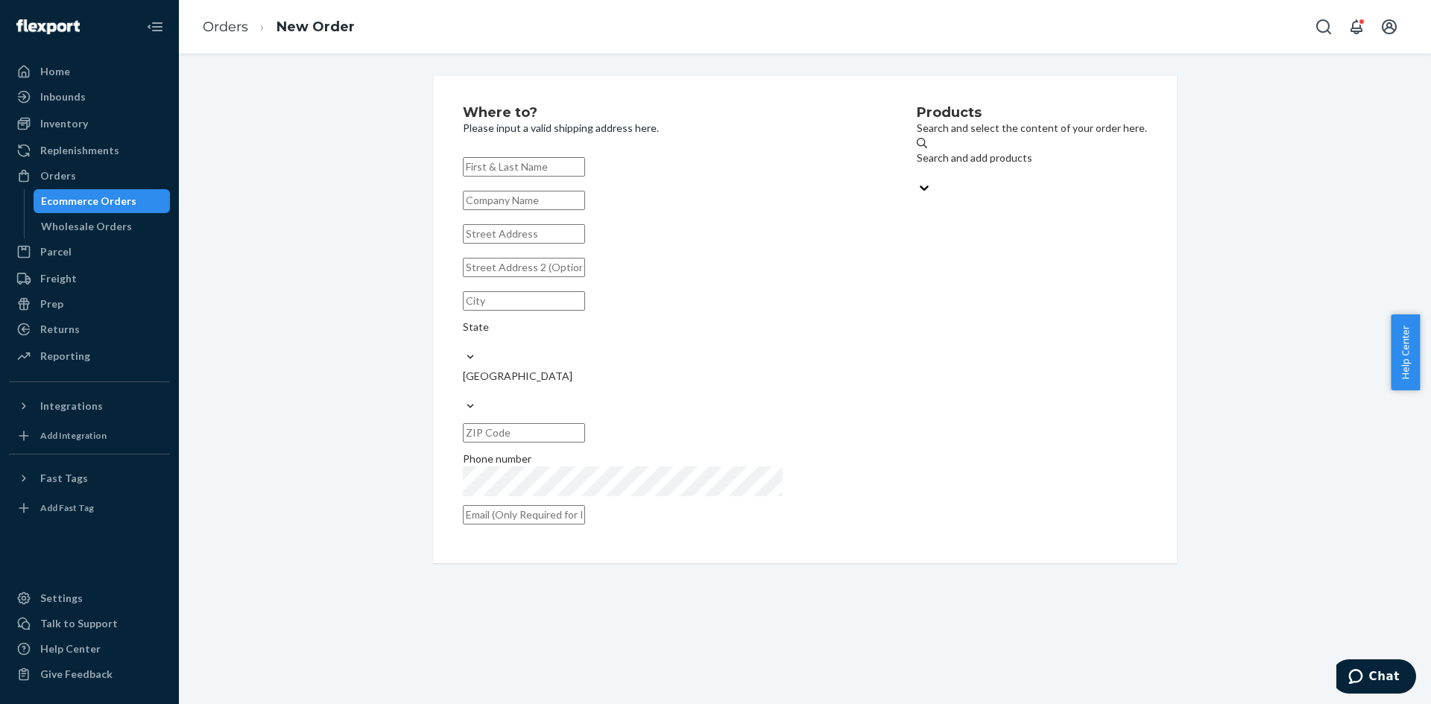
paste input "Vincent Sansalone"
type input "Vincent Sansalone"
click at [508, 244] on input "text" at bounding box center [524, 233] width 122 height 19
paste input "11 Ravenwood Street"
type input "11 Ravenwood Street"
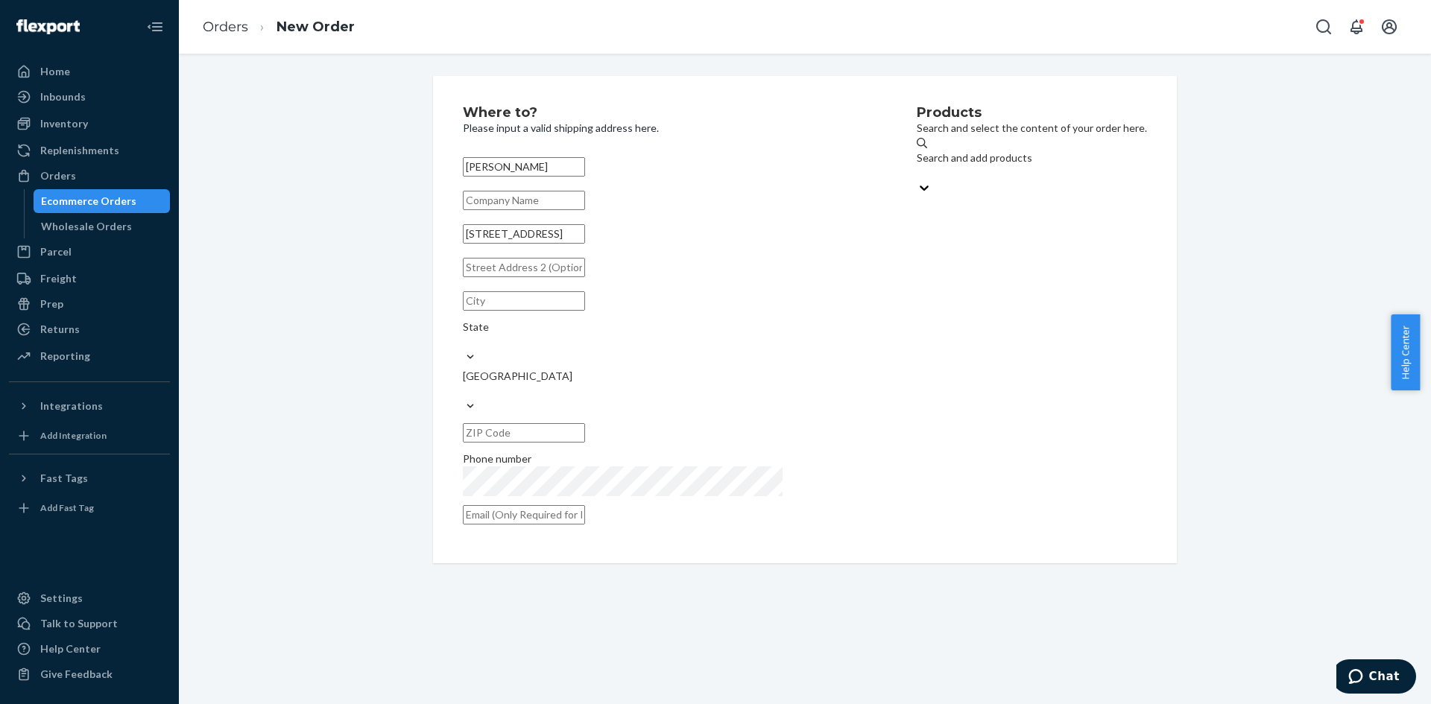
click at [501, 311] on input "text" at bounding box center [524, 300] width 122 height 19
paste input "Springfield"
type input "Springfield"
click at [585, 423] on input "text" at bounding box center [524, 432] width 122 height 19
paste input "01119"
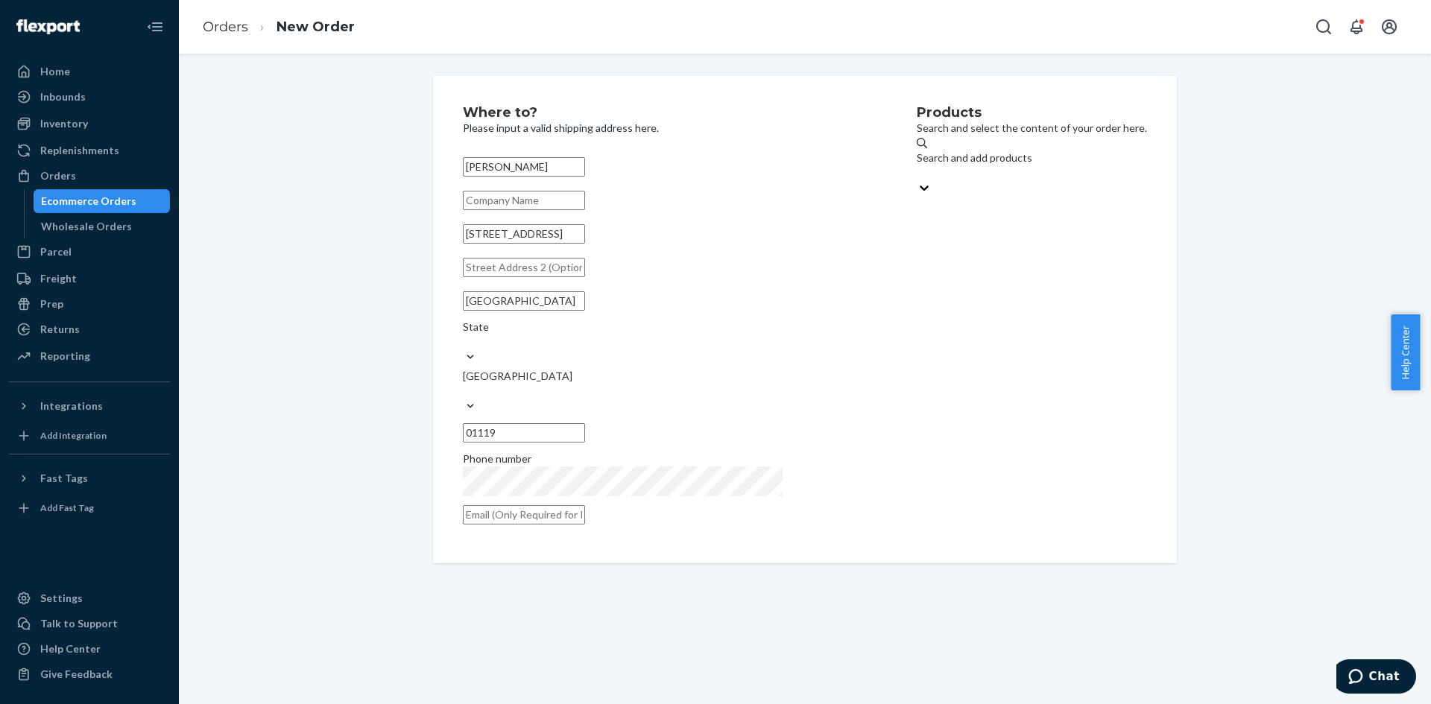
type input "01119"
click at [680, 336] on div "State" at bounding box center [667, 335] width 409 height 30
click at [464, 336] on input "State" at bounding box center [463, 342] width 1 height 15
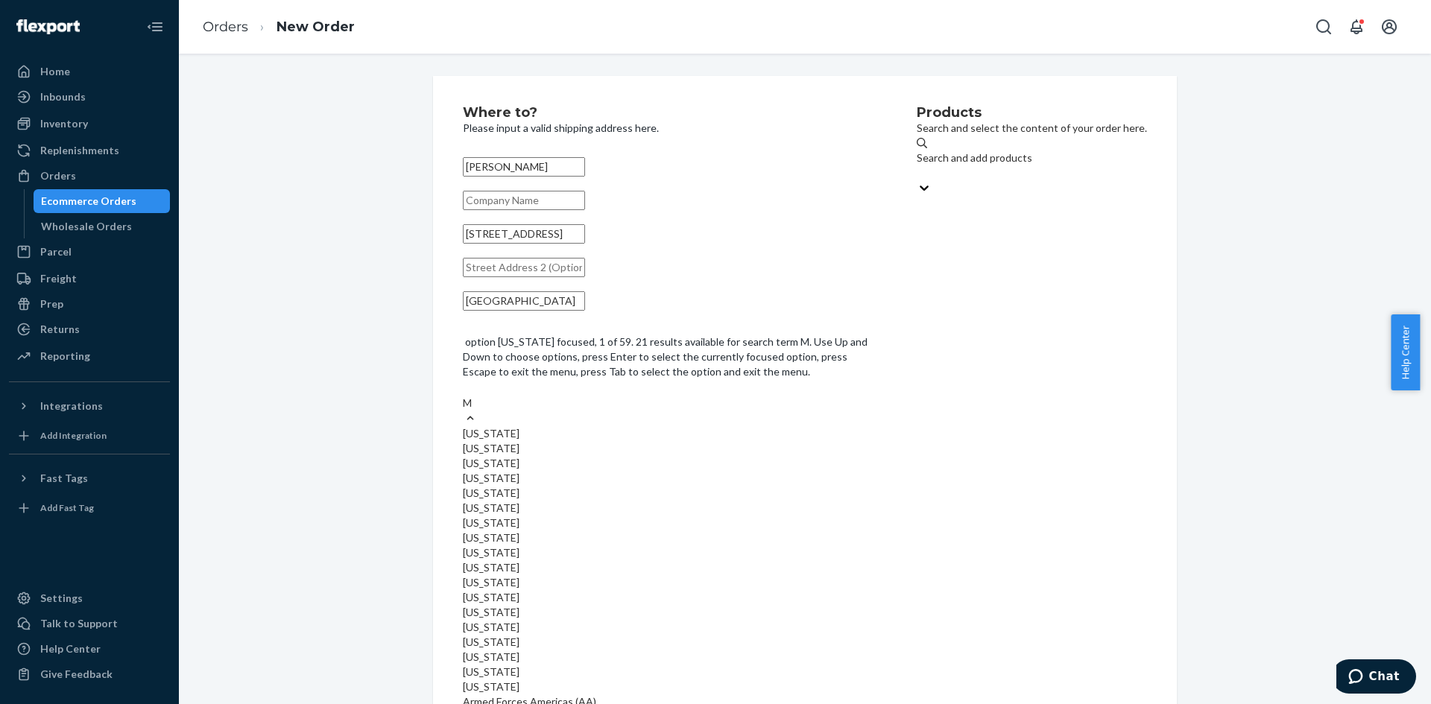
type input "Ma"
click at [691, 471] on div "Massachusetts" at bounding box center [667, 478] width 409 height 15
click at [479, 411] on input "Ma" at bounding box center [471, 403] width 16 height 15
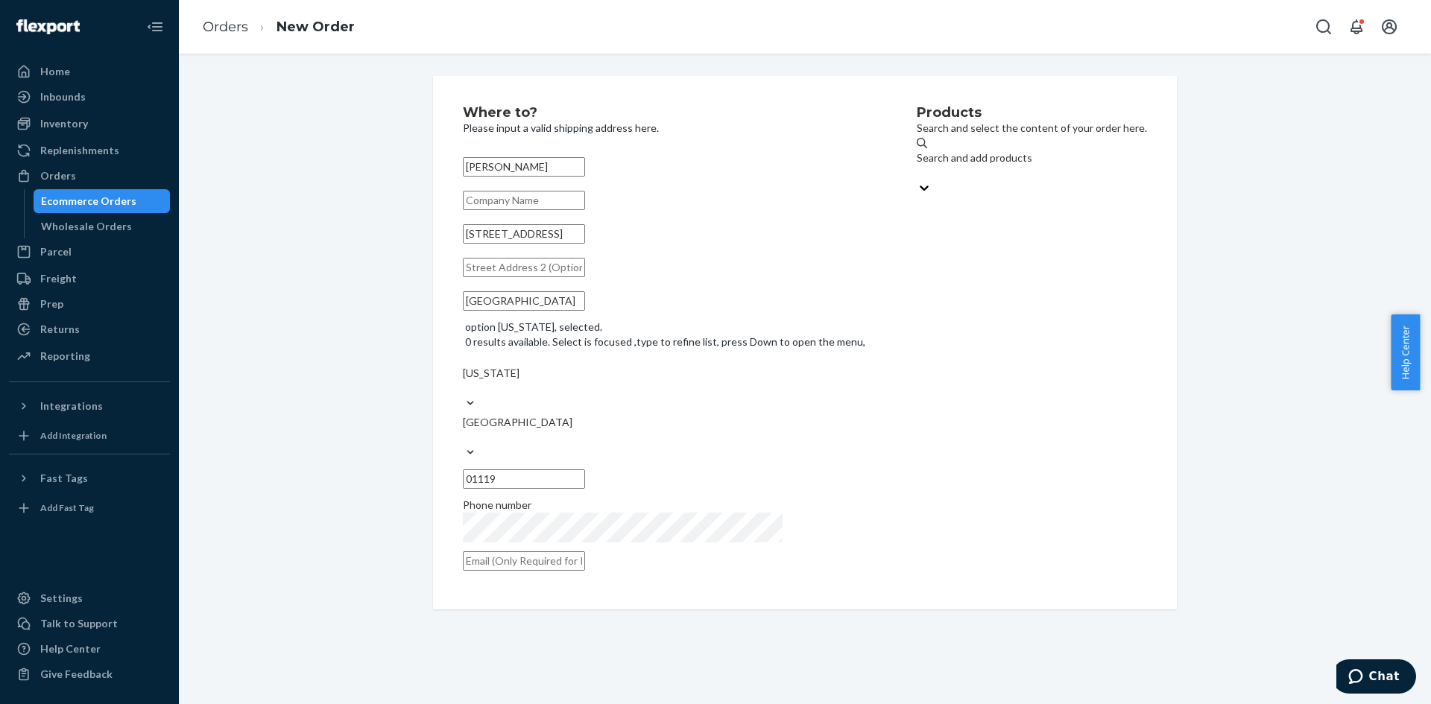
click at [820, 236] on div "Where to? Please input a valid shipping address here. Vincent Sansalone 11 Rave…" at bounding box center [690, 343] width 454 height 474
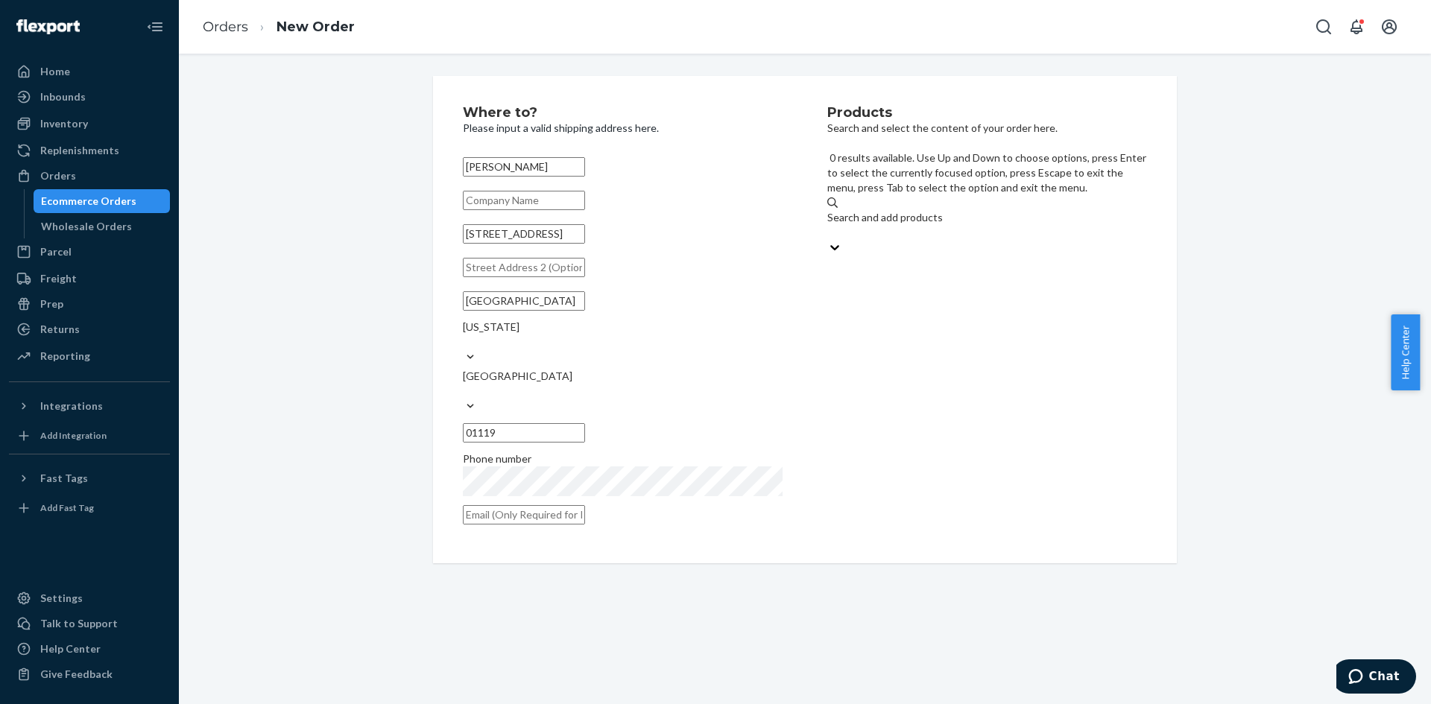
click at [880, 210] on div "Search and add products" at bounding box center [987, 217] width 320 height 15
click at [829, 225] on input "0 results available. Use Up and Down to choose options, press Enter to select t…" at bounding box center [827, 232] width 1 height 15
paste input "MEN'S ATHENS 2 NAVAL ACADEMY M10.5"
type input "MEN'S ATHENS 2 NAVAL ACADEMY M10.5"
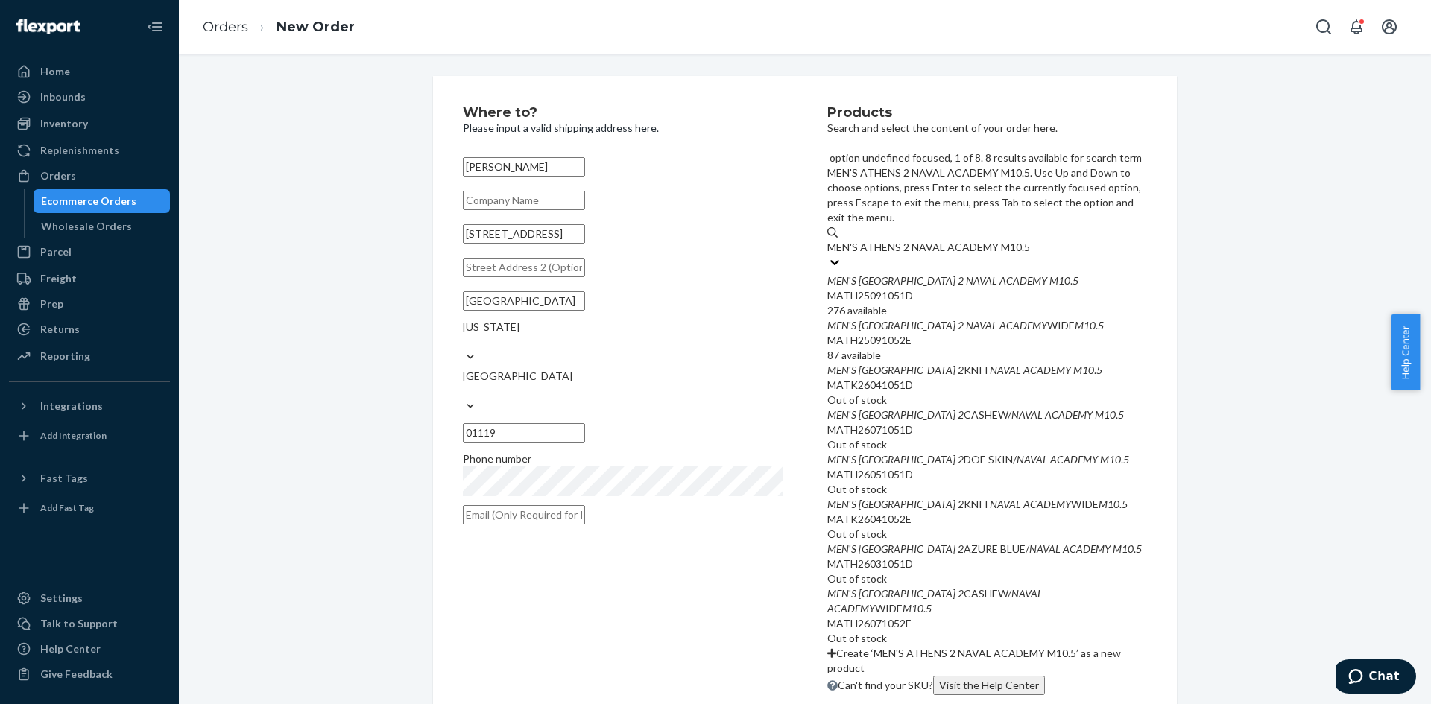
click at [1043, 288] on div "MATH25091051D" at bounding box center [987, 295] width 320 height 15
click at [1030, 240] on input "MEN'S ATHENS 2 NAVAL ACADEMY M10.5" at bounding box center [928, 247] width 203 height 15
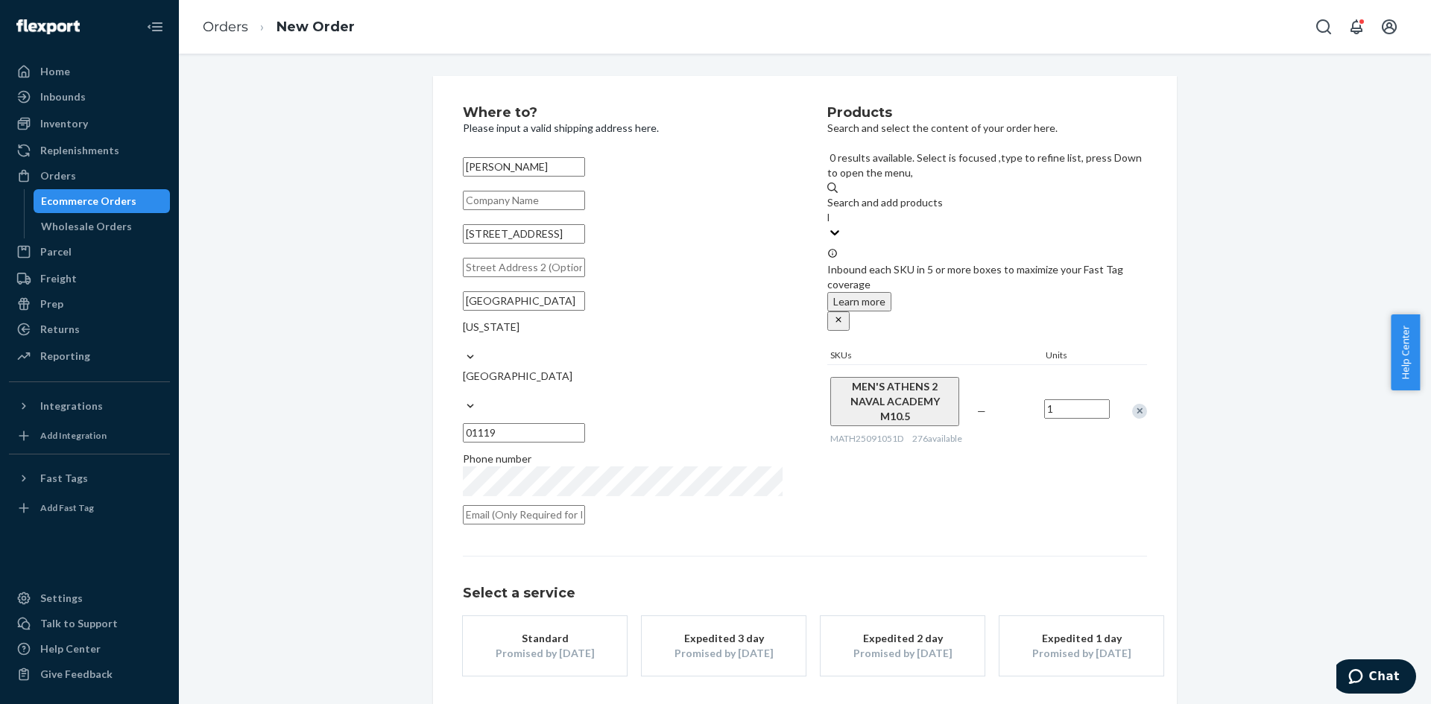
click at [574, 646] on div "Promised by Oct 2, 2025" at bounding box center [544, 653] width 119 height 15
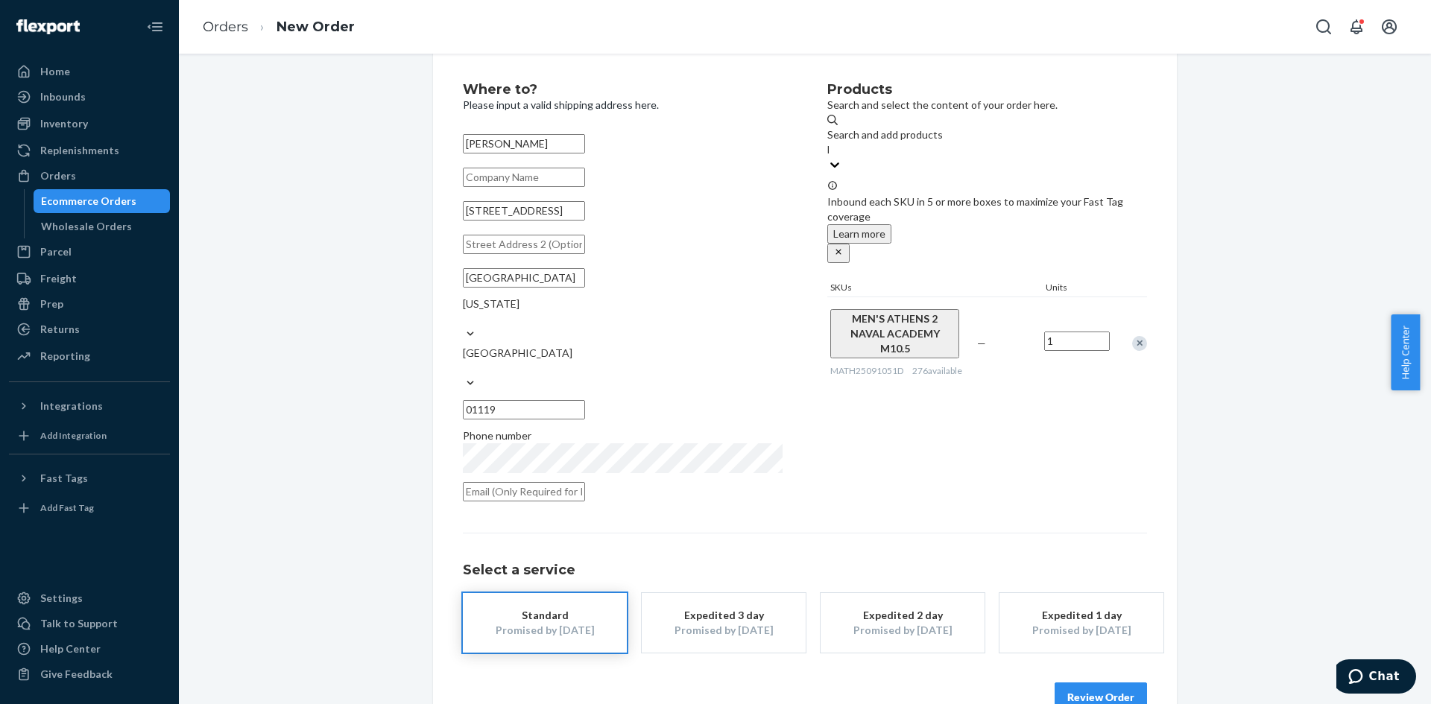
scroll to position [34, 0]
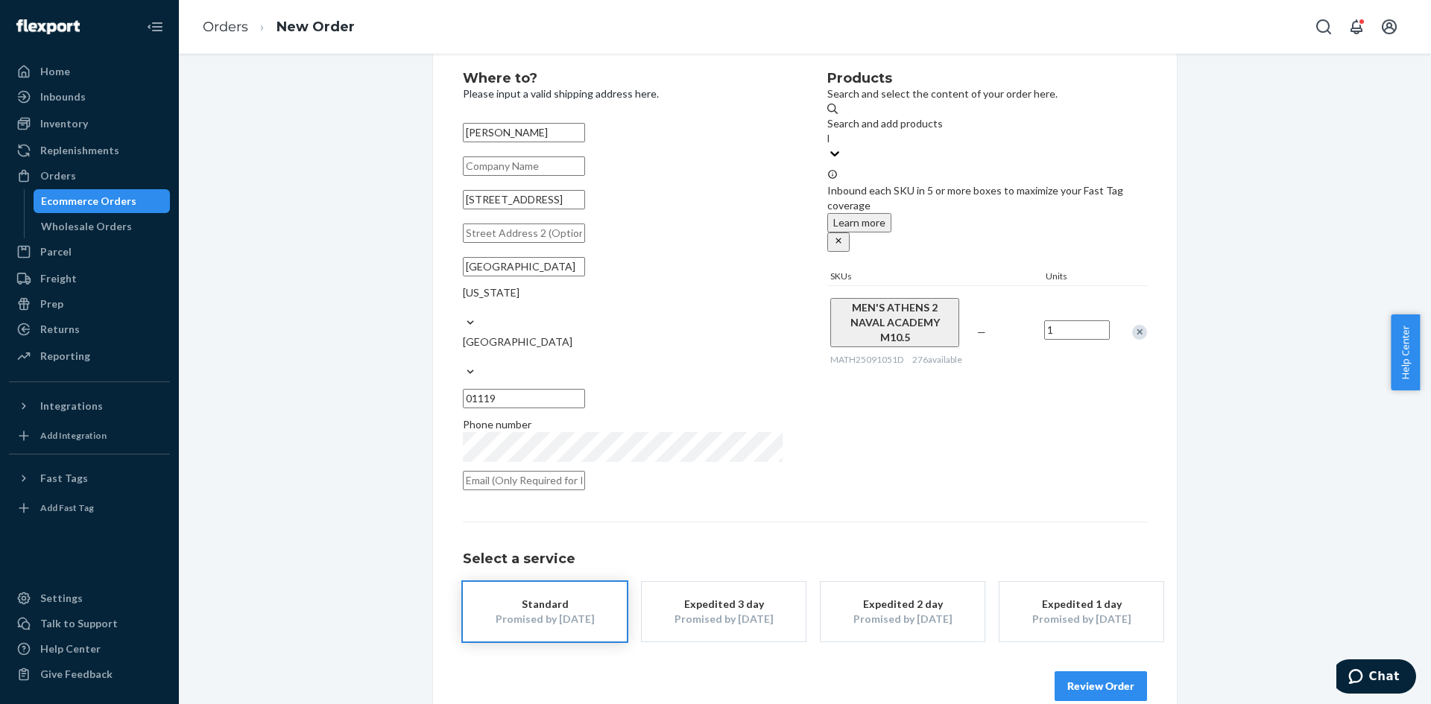
click at [1095, 671] on button "Review Order" at bounding box center [1100, 686] width 92 height 30
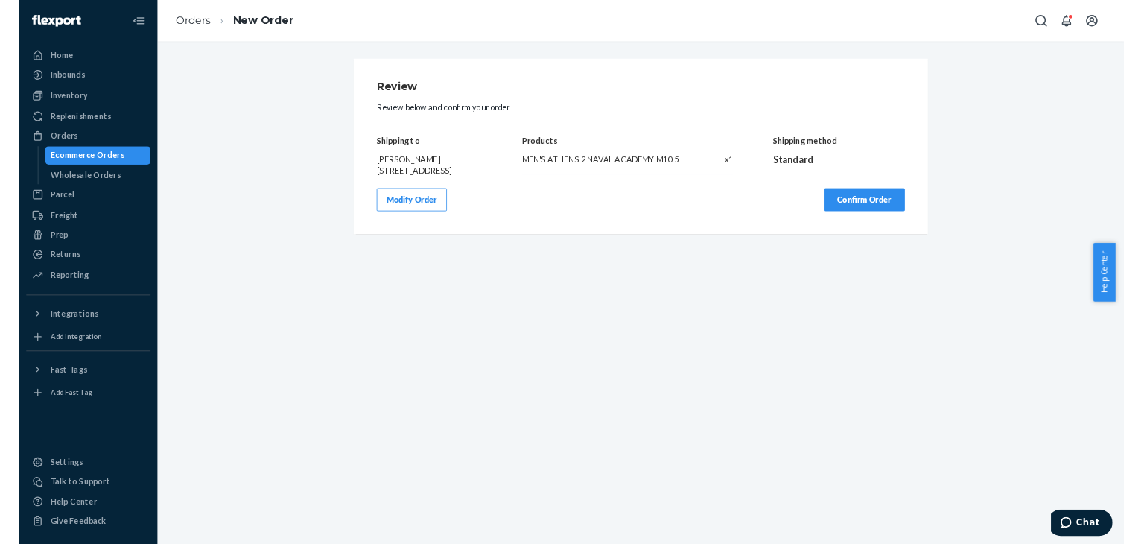
scroll to position [0, 0]
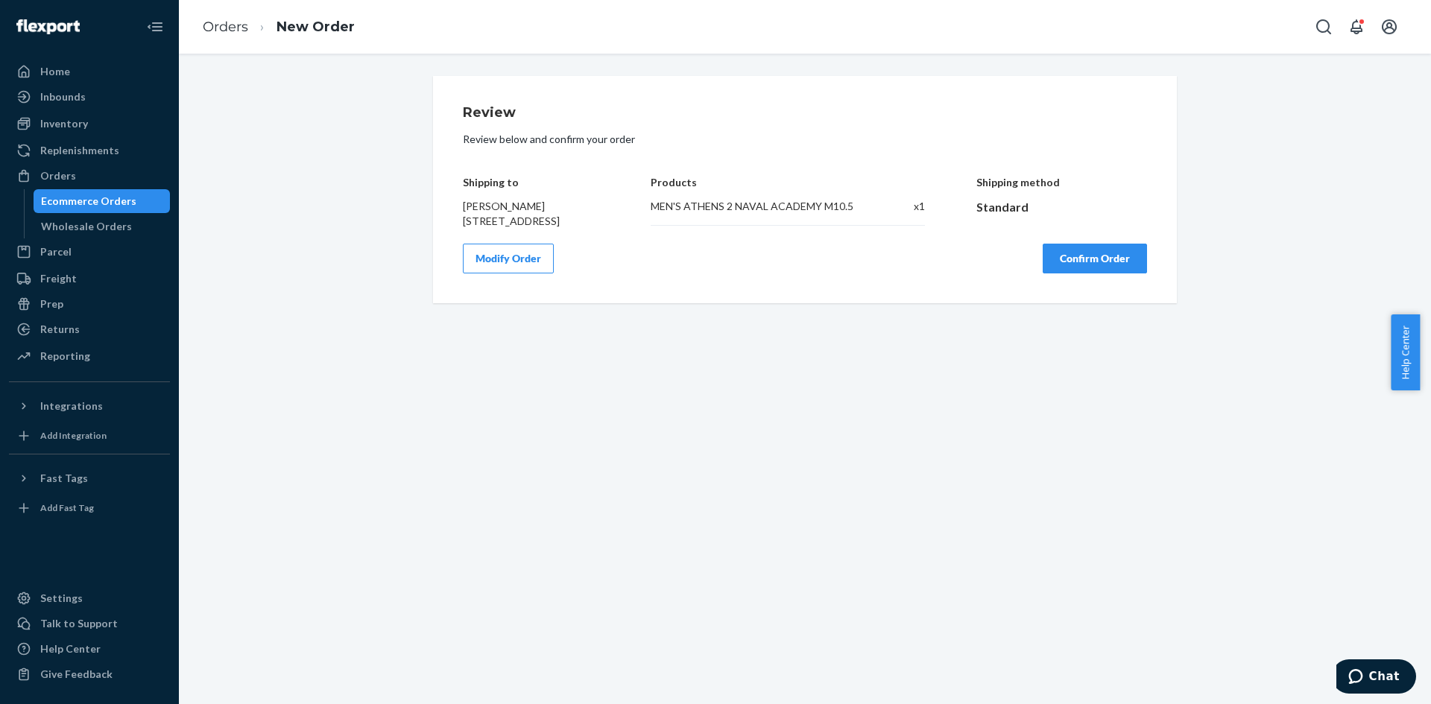
click at [1091, 273] on button "Confirm Order" at bounding box center [1094, 259] width 104 height 30
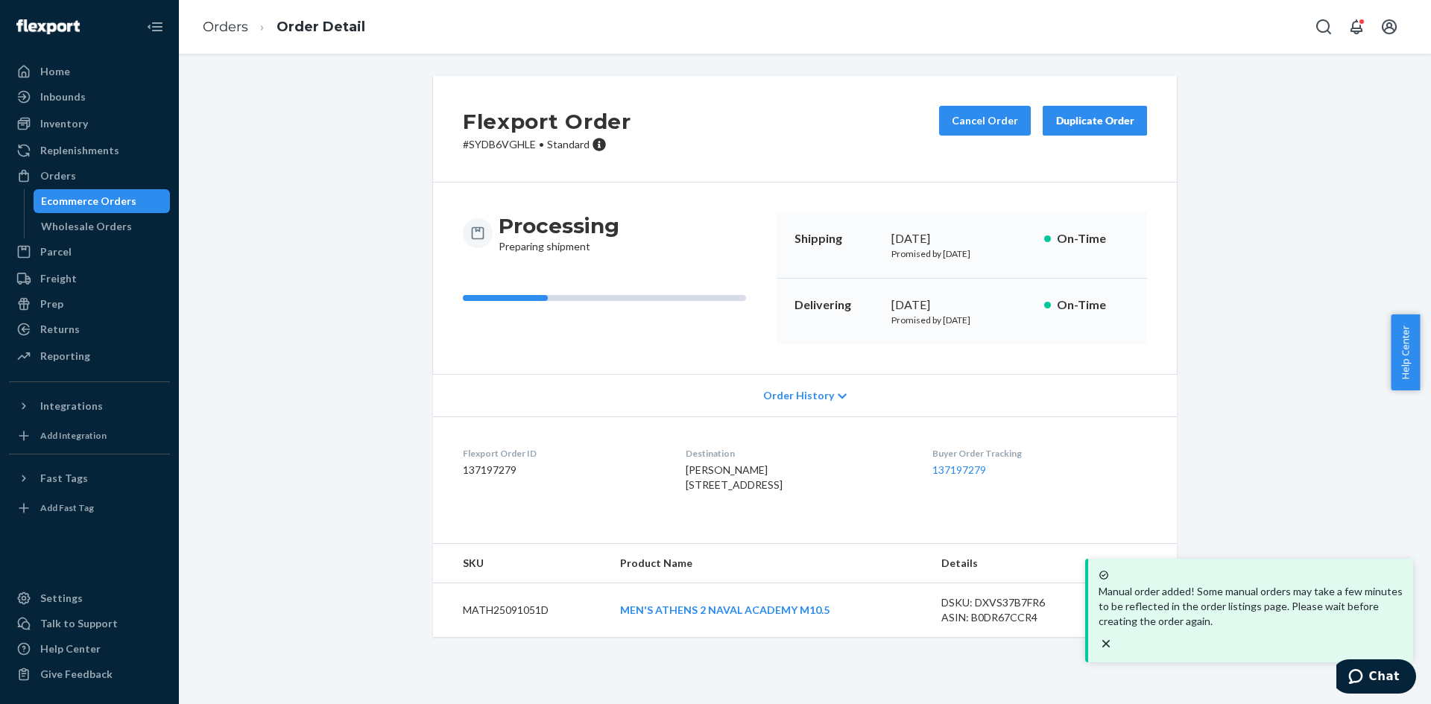
click at [487, 148] on p "# SYDB6VGHLE • Standard" at bounding box center [547, 144] width 168 height 15
copy p "SYDB6VGHLE"
drag, startPoint x: 667, startPoint y: 466, endPoint x: 771, endPoint y: 502, distance: 110.3
click at [771, 502] on dl "Flexport Order ID 137197279 Destination Vincent Sansalone 11 Ravenwood St Sprin…" at bounding box center [805, 473] width 744 height 112
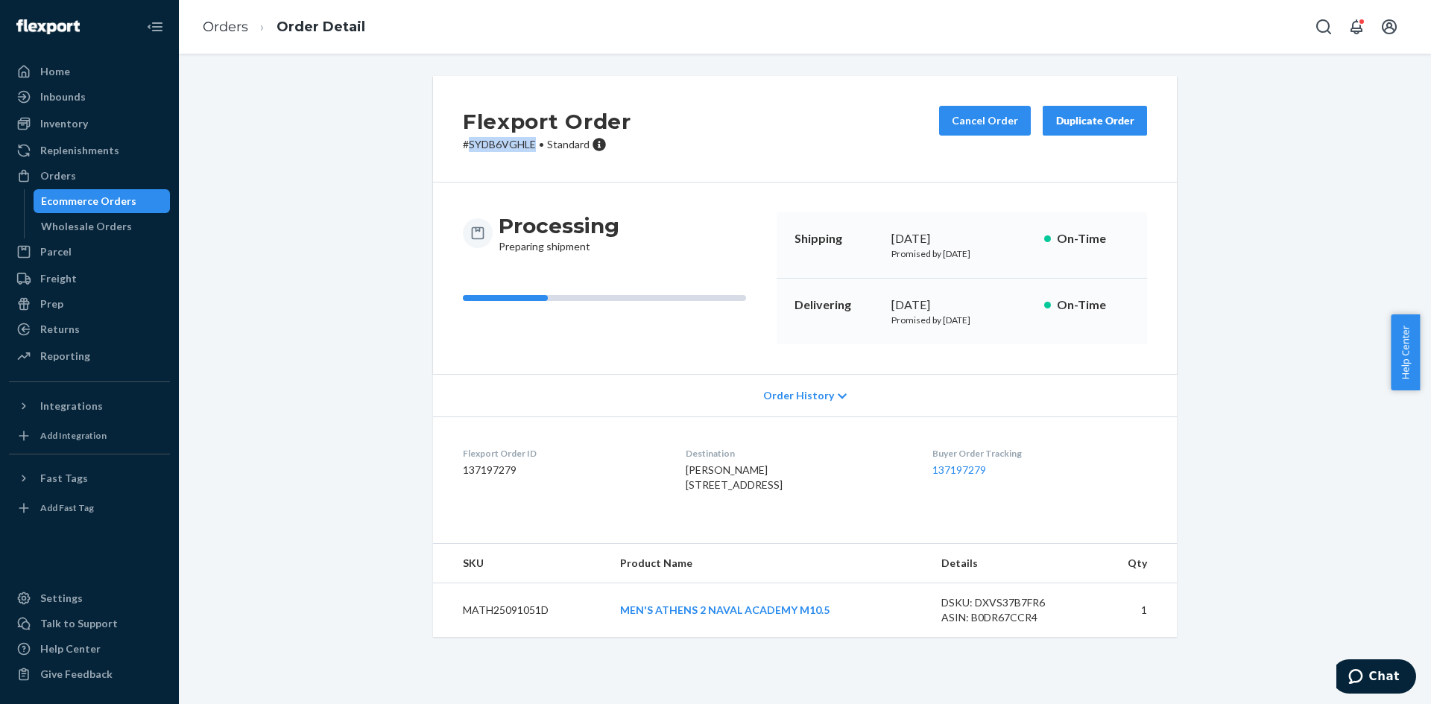
copy span "Vincent Sansalone 11 Ravenwood St Springfield, MA 01119"
click at [494, 148] on p "# SYDB6VGHLE • Standard" at bounding box center [547, 144] width 168 height 15
copy p "SYDB6VGHLE"
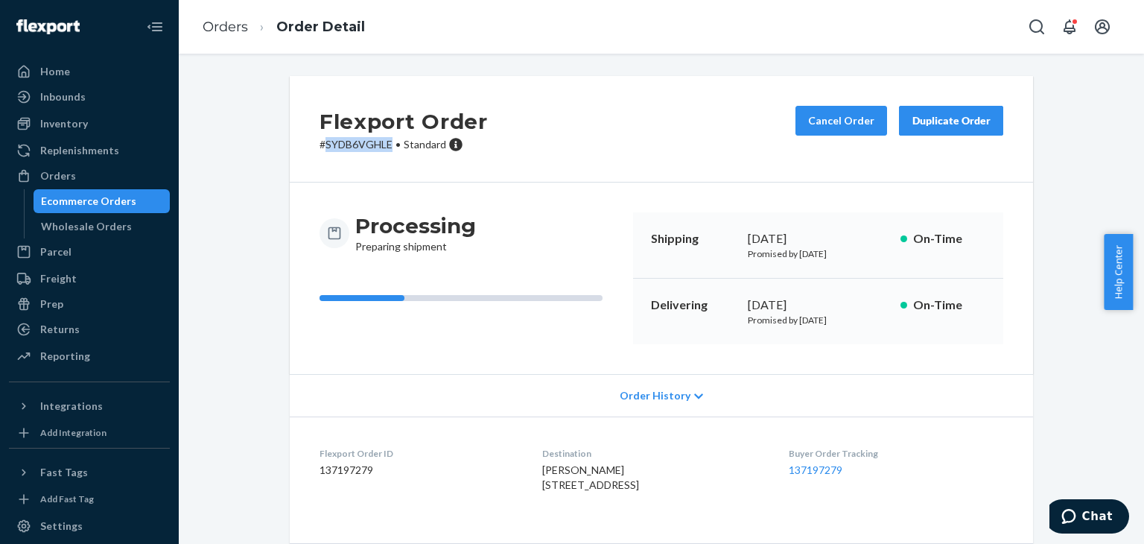
click at [130, 178] on div "Orders" at bounding box center [89, 175] width 158 height 21
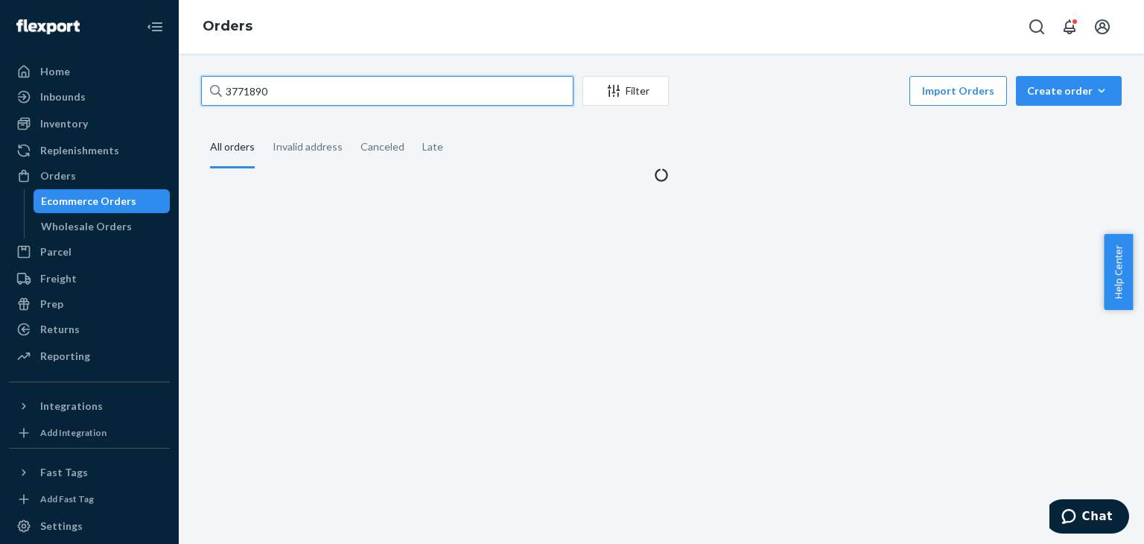
click at [396, 85] on input "3771890" at bounding box center [387, 91] width 373 height 30
paste input "3771634"
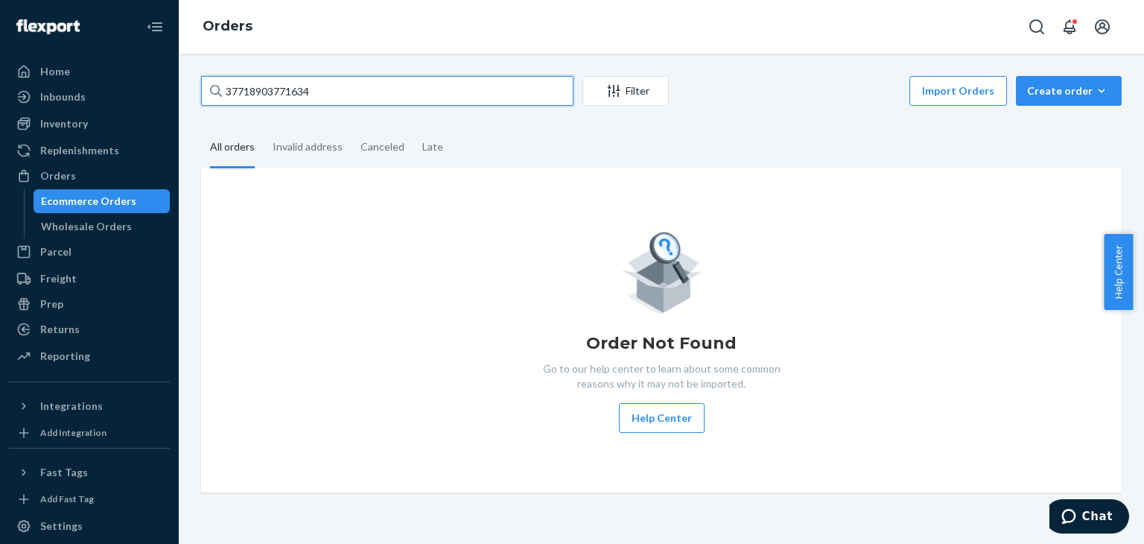
drag, startPoint x: 380, startPoint y: 91, endPoint x: 3, endPoint y: 104, distance: 377.2
click at [3, 104] on div "Home Inbounds Shipping Plans Problems Inventory Products Replenishments Orders …" at bounding box center [572, 272] width 1144 height 544
paste input "text"
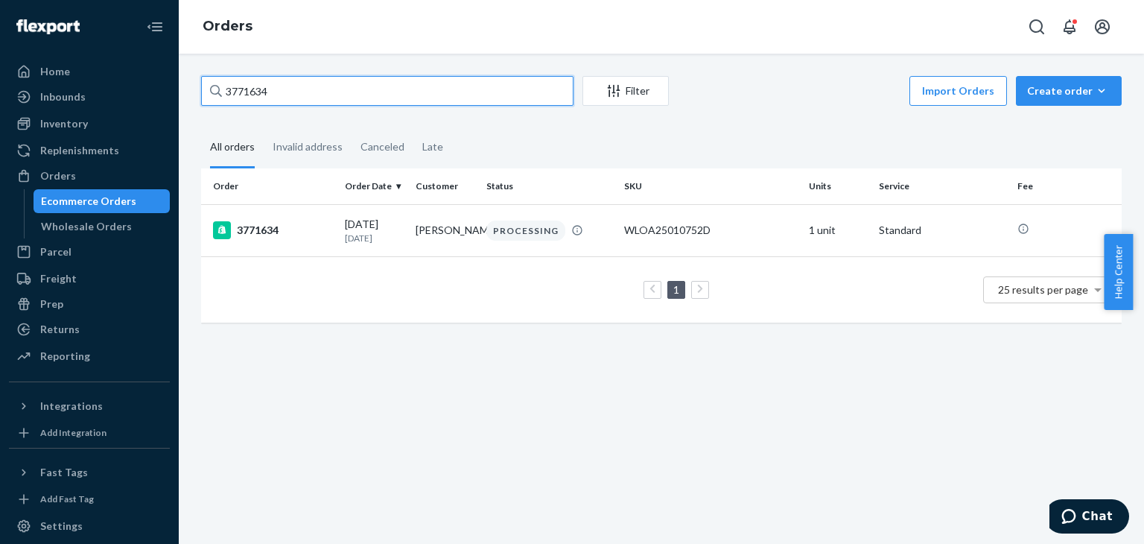
type input "3771634"
click at [320, 226] on div "3771634" at bounding box center [273, 230] width 120 height 18
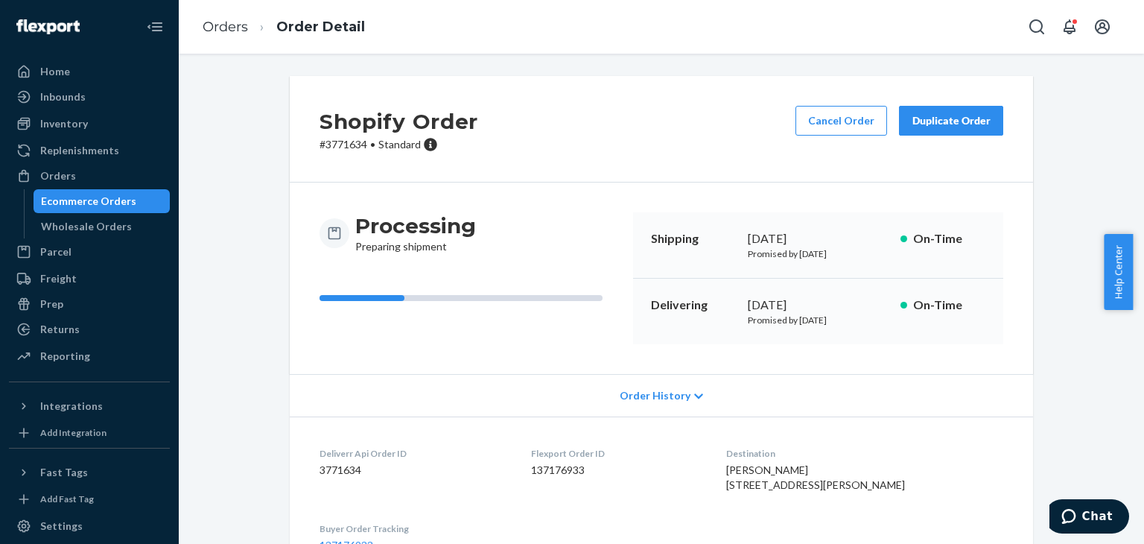
click at [834, 114] on button "Cancel Order" at bounding box center [842, 121] width 92 height 30
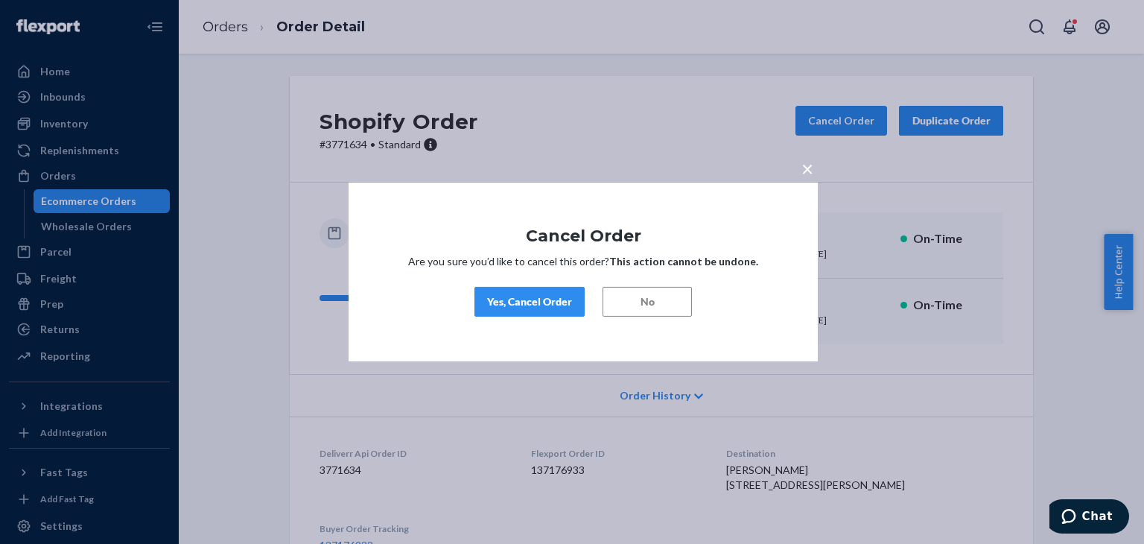
click at [533, 301] on div "Yes, Cancel Order" at bounding box center [529, 301] width 85 height 15
